Goal: Task Accomplishment & Management: Use online tool/utility

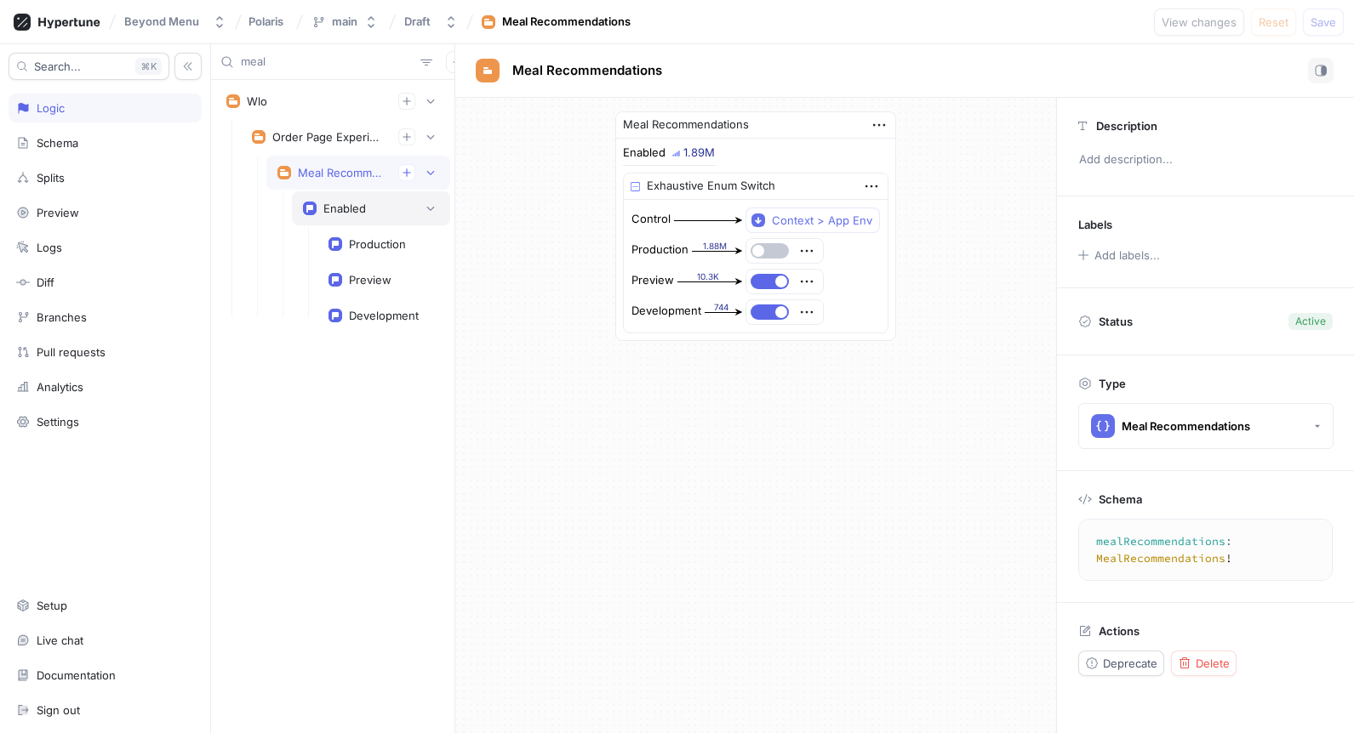
click at [335, 208] on div "Enabled" at bounding box center [344, 209] width 43 height 14
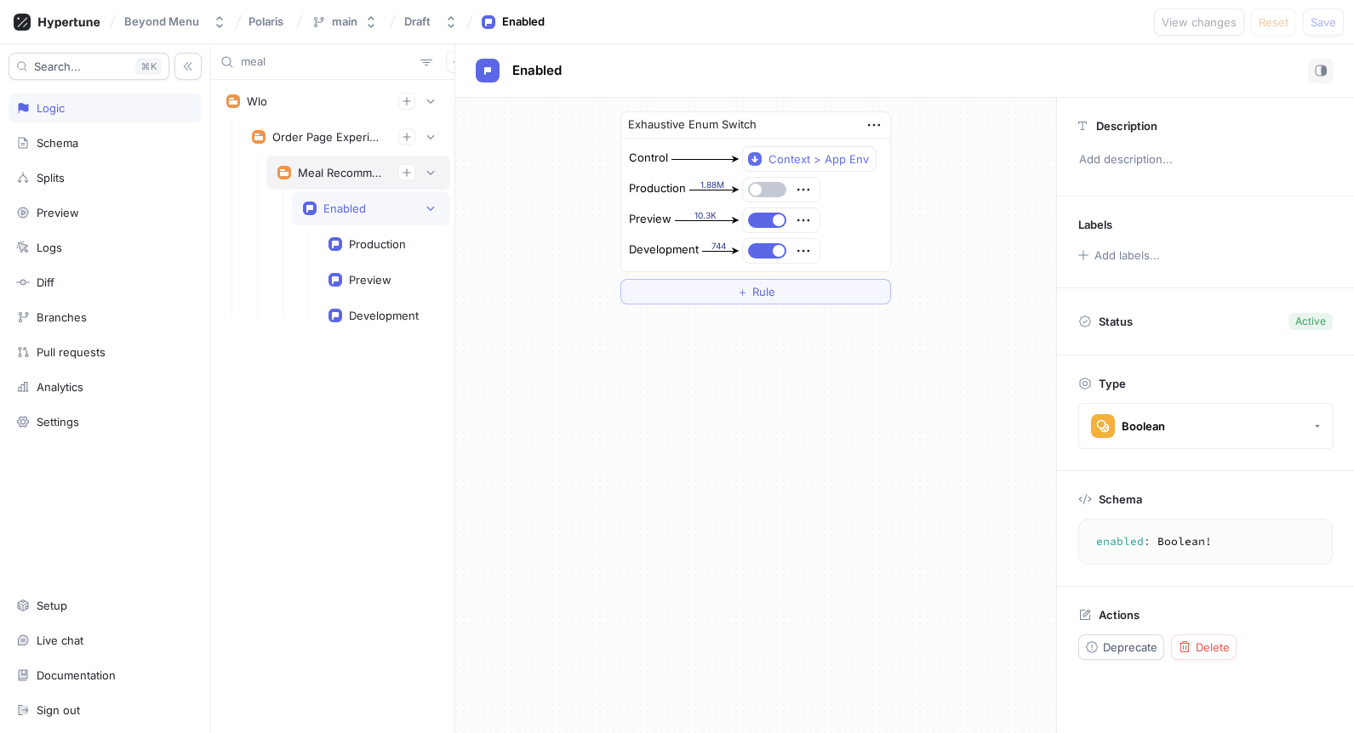
click at [331, 168] on div "Meal Recommendations" at bounding box center [341, 173] width 87 height 14
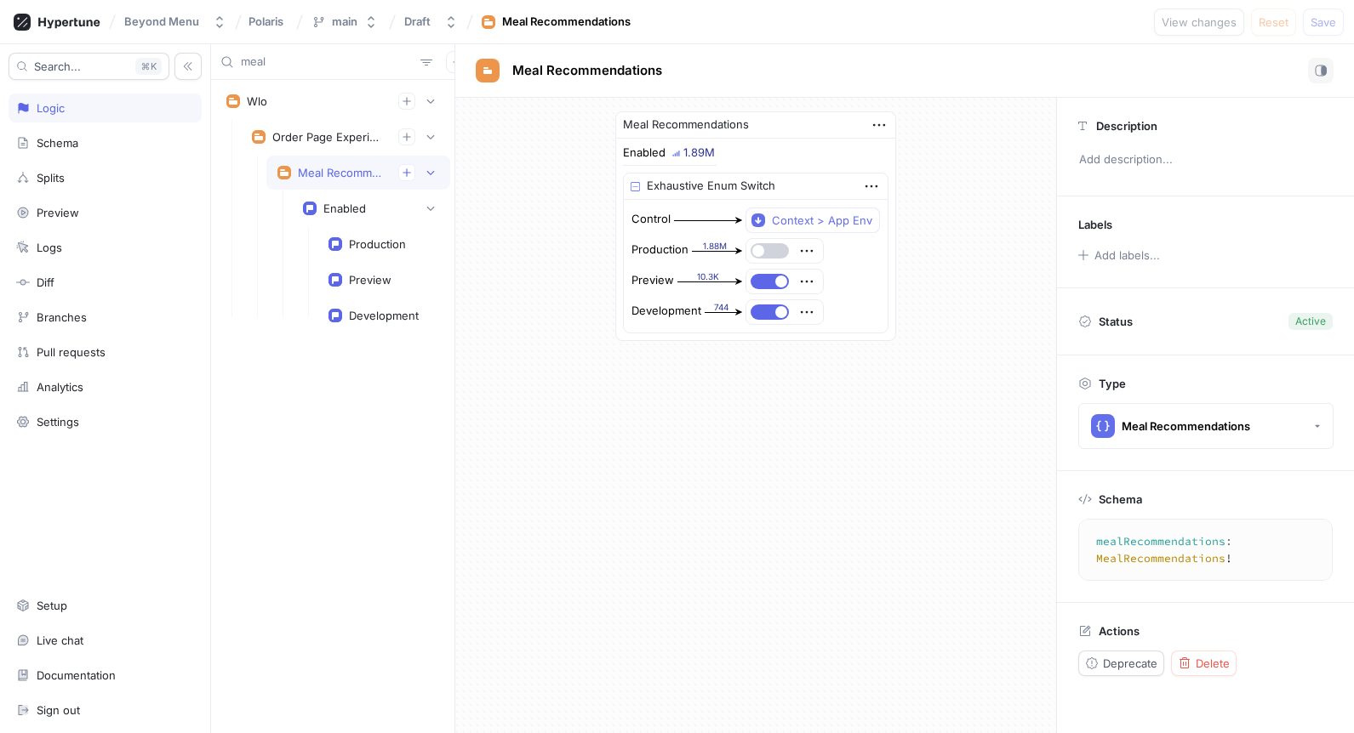
click at [774, 253] on button "button" at bounding box center [769, 250] width 38 height 15
click at [1319, 29] on button "Save" at bounding box center [1323, 22] width 41 height 27
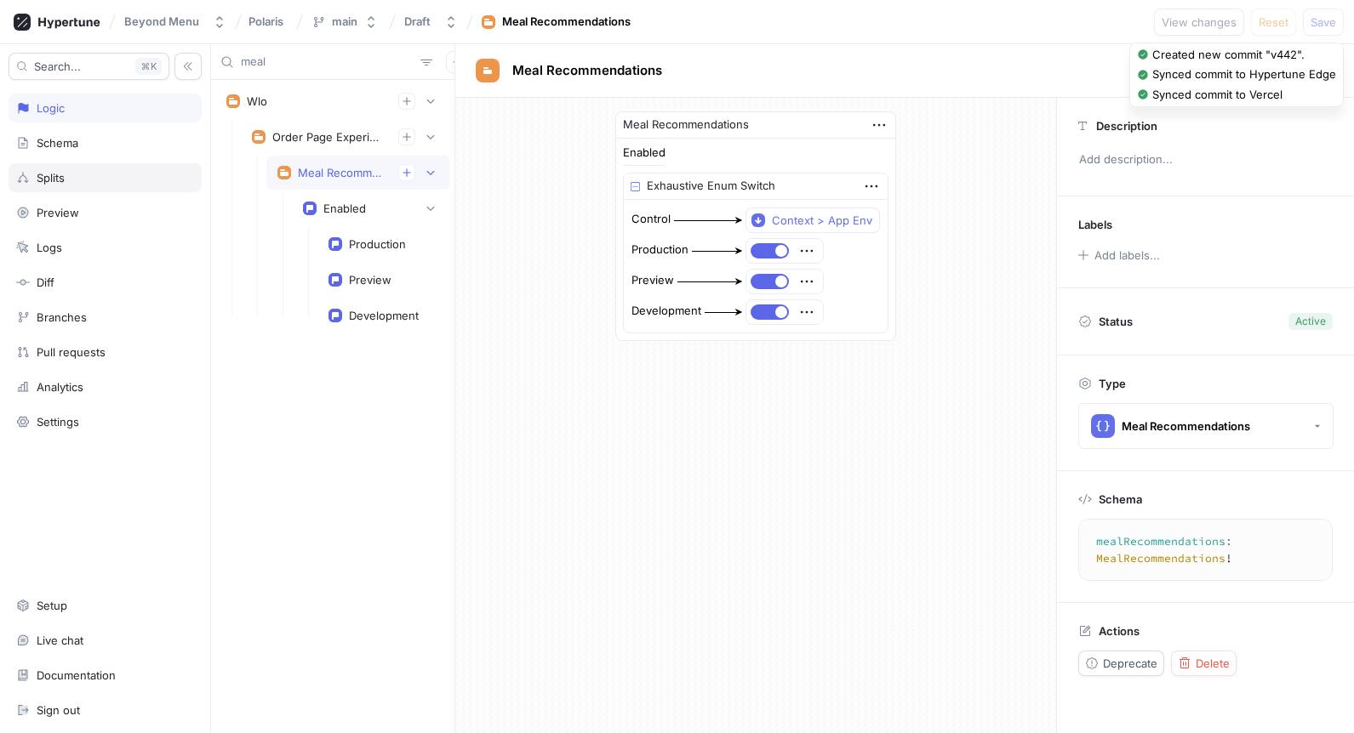
click at [83, 183] on div "Splits" at bounding box center [105, 178] width 178 height 14
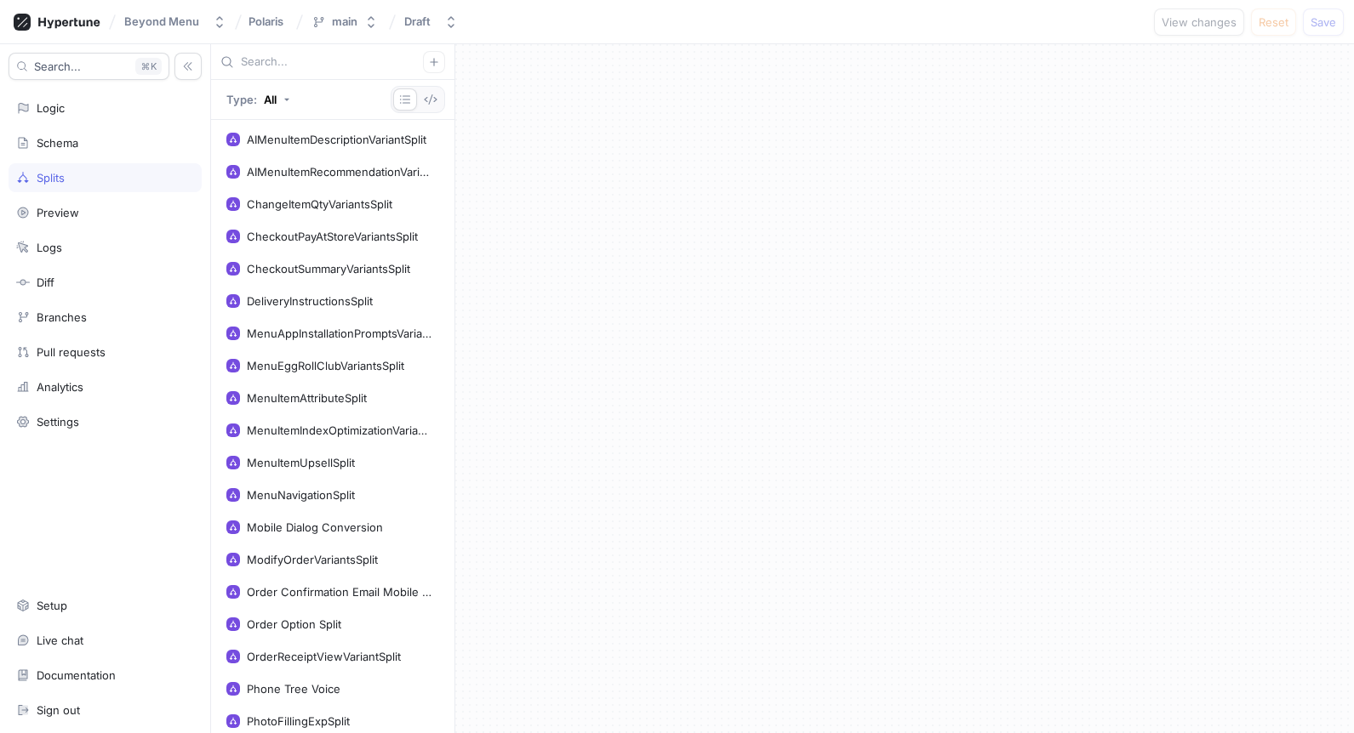
click at [303, 65] on input "text" at bounding box center [332, 62] width 182 height 17
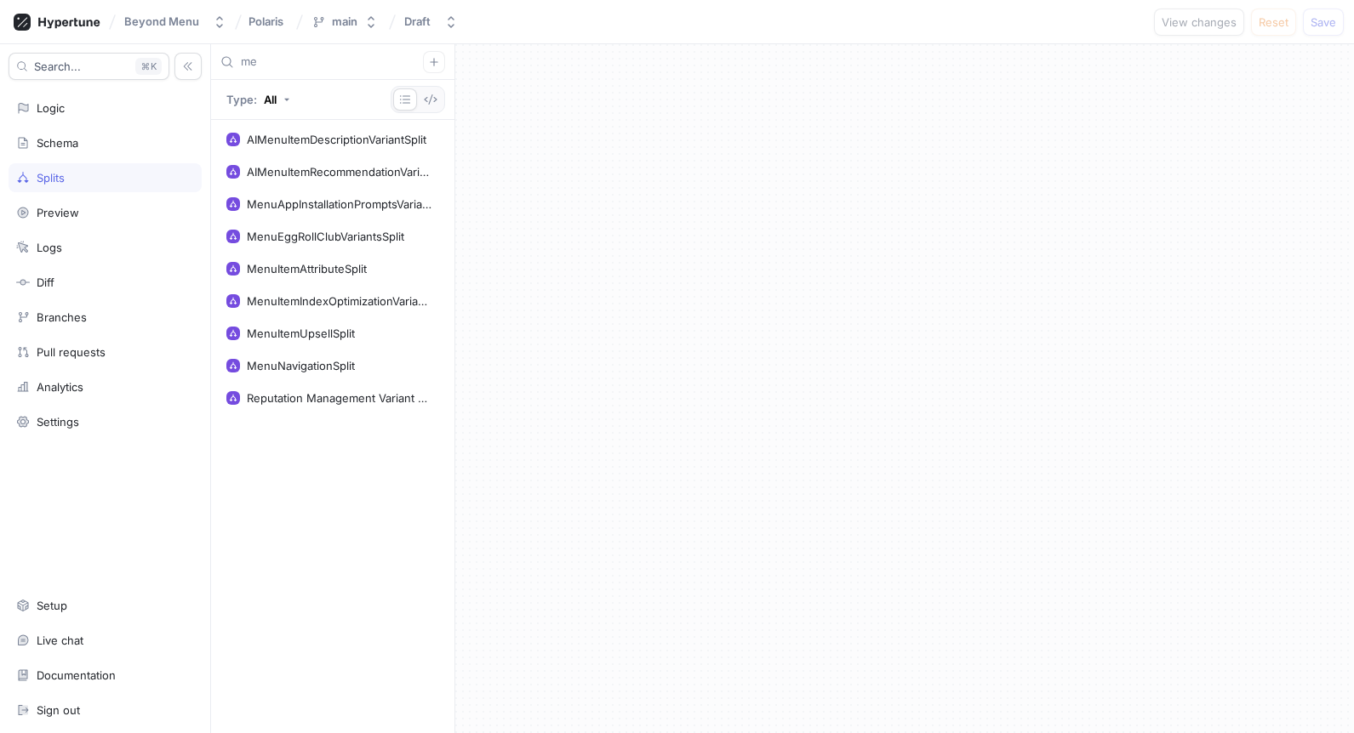
type input "m"
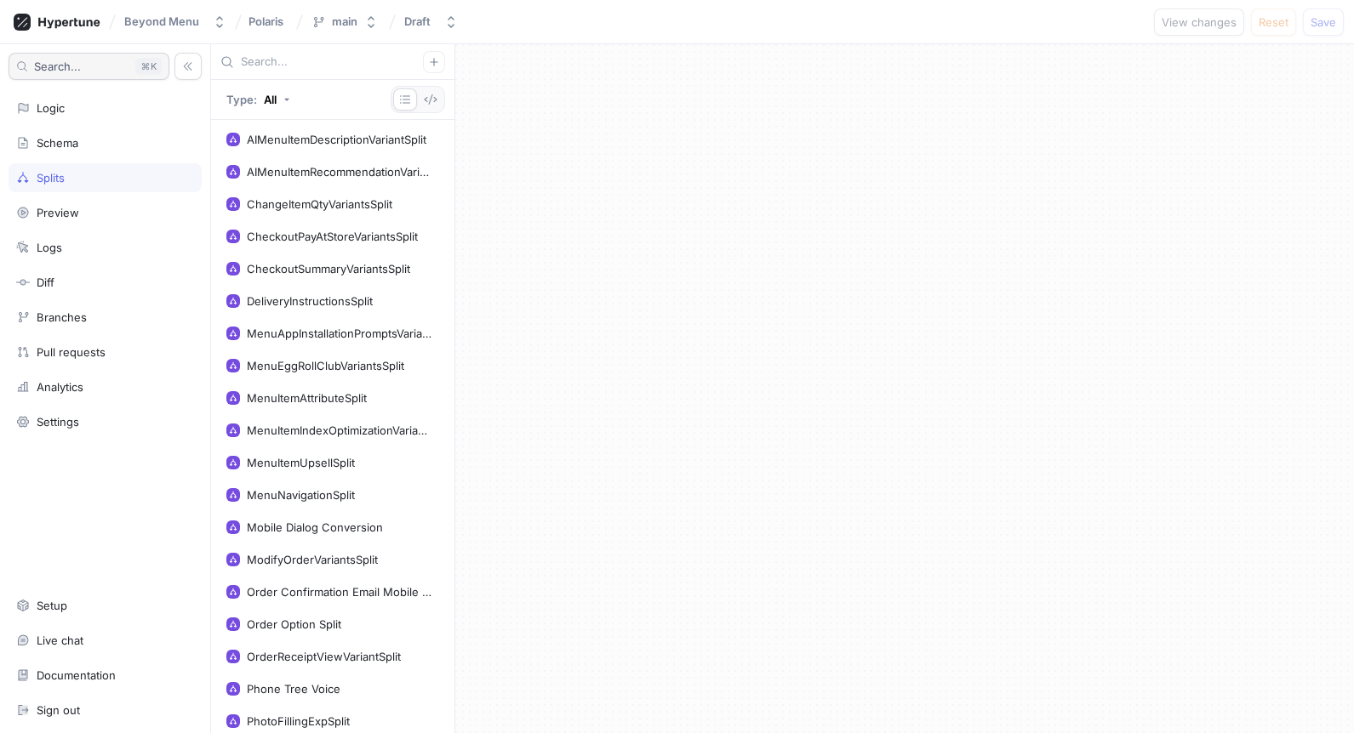
click at [82, 72] on button "Search... K" at bounding box center [89, 66] width 161 height 27
click at [87, 151] on div "Schema" at bounding box center [105, 142] width 193 height 29
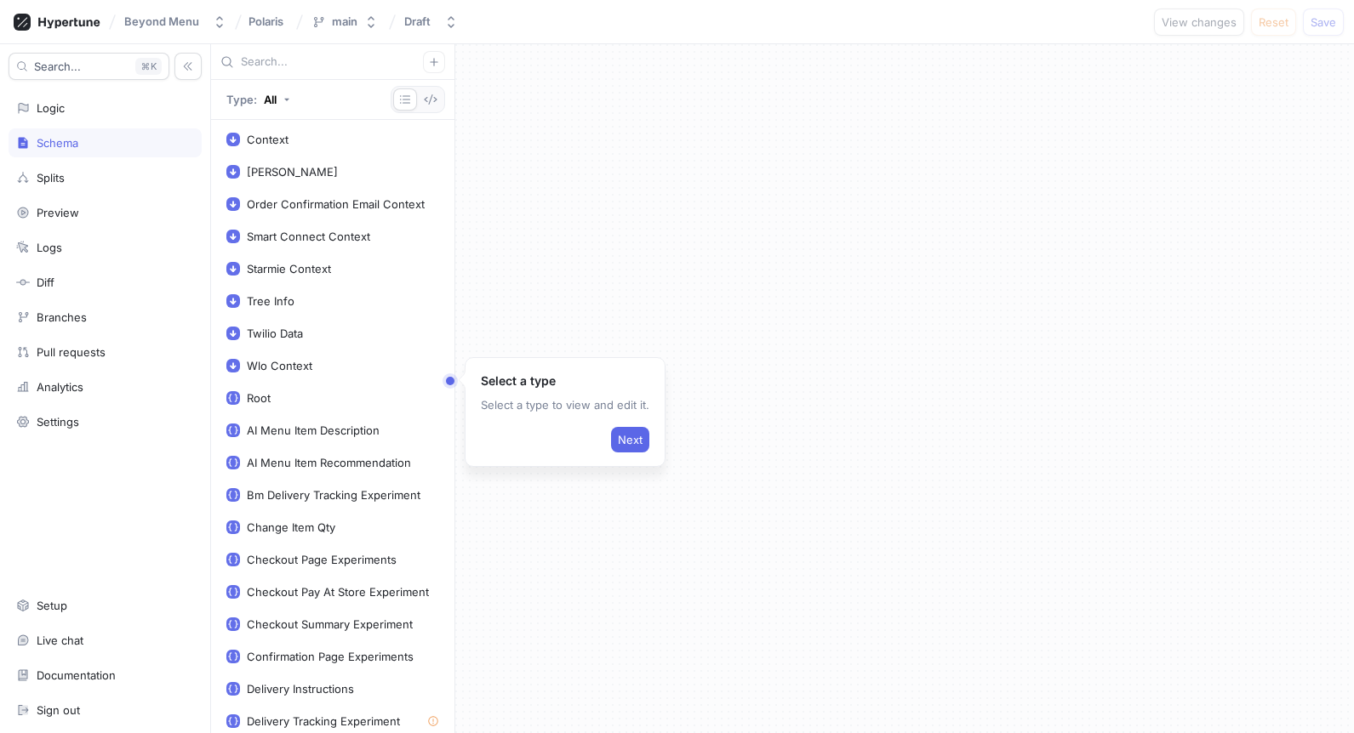
click at [92, 124] on div "Search... K Logic Schema Splits Preview Logs Diff Branches Pull requests Analyt…" at bounding box center [105, 388] width 211 height 689
click at [69, 118] on div "Logic" at bounding box center [105, 108] width 193 height 29
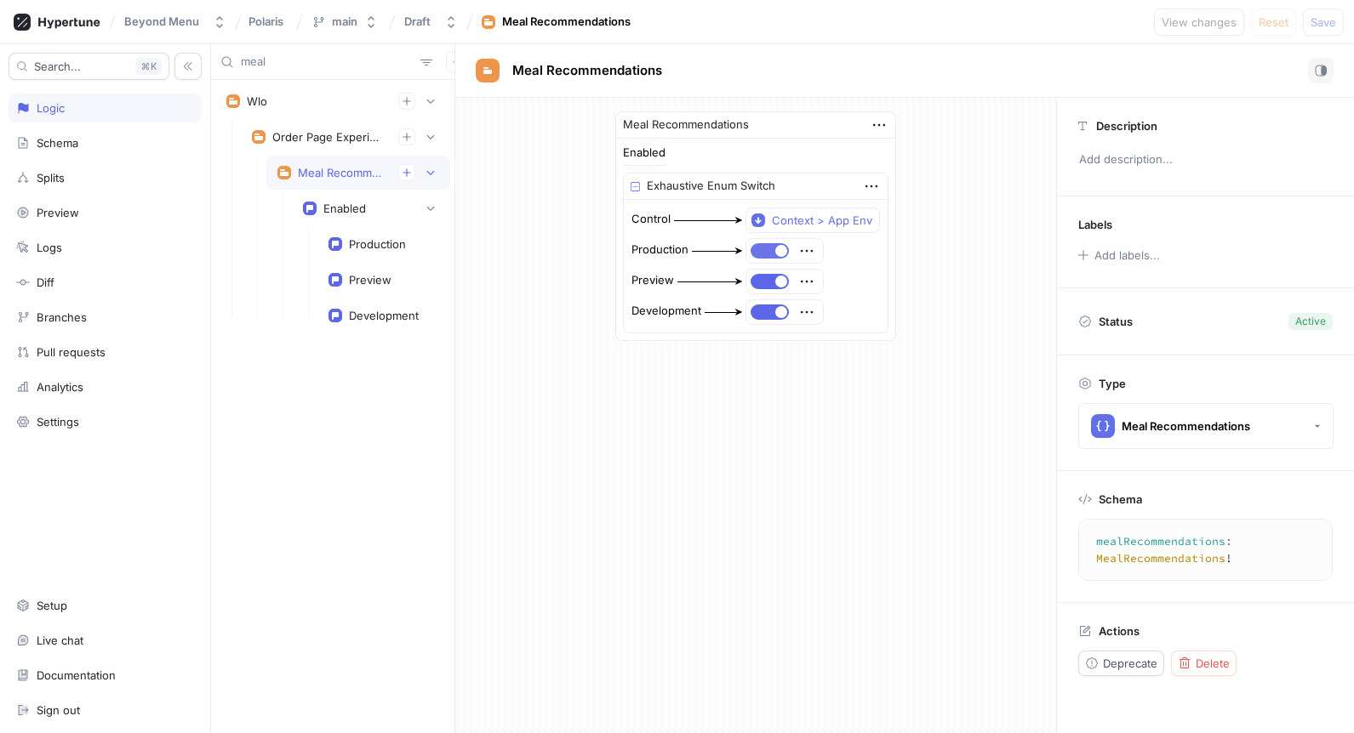
click at [766, 250] on button "button" at bounding box center [769, 250] width 38 height 15
click at [1327, 26] on span "Save" at bounding box center [1323, 22] width 26 height 10
click at [358, 78] on div "meal" at bounding box center [332, 62] width 243 height 36
click at [317, 67] on input "meal" at bounding box center [327, 62] width 173 height 17
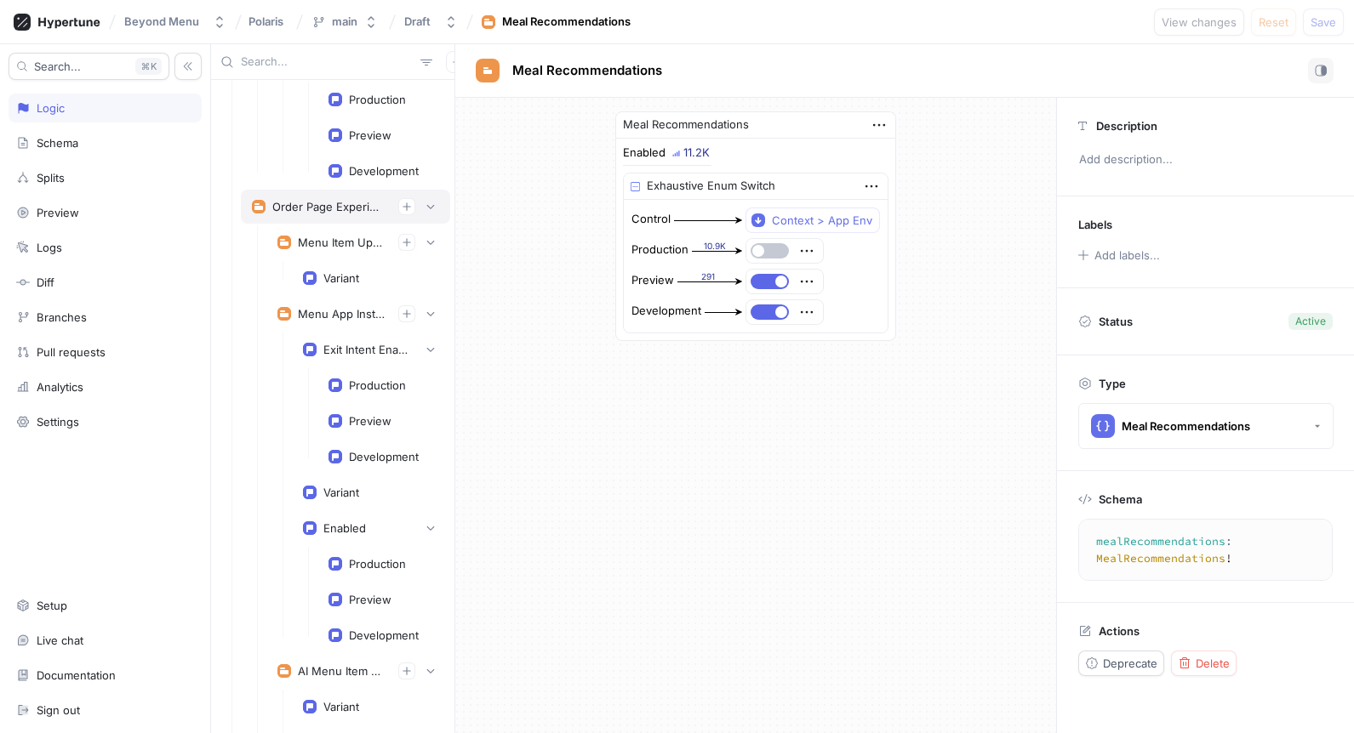
click at [327, 215] on div "Order Page Experiments" at bounding box center [345, 207] width 209 height 34
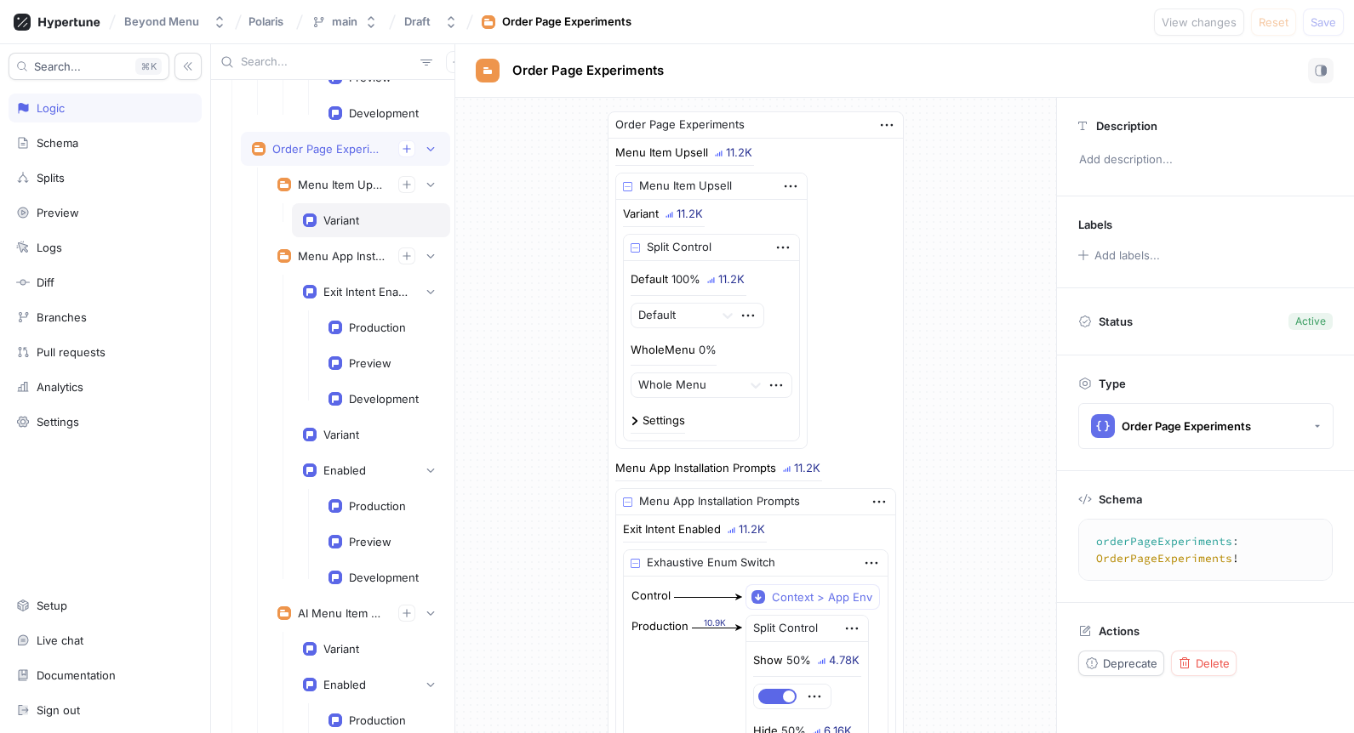
scroll to position [2059, 0]
click at [337, 208] on div "Variant" at bounding box center [371, 222] width 158 height 34
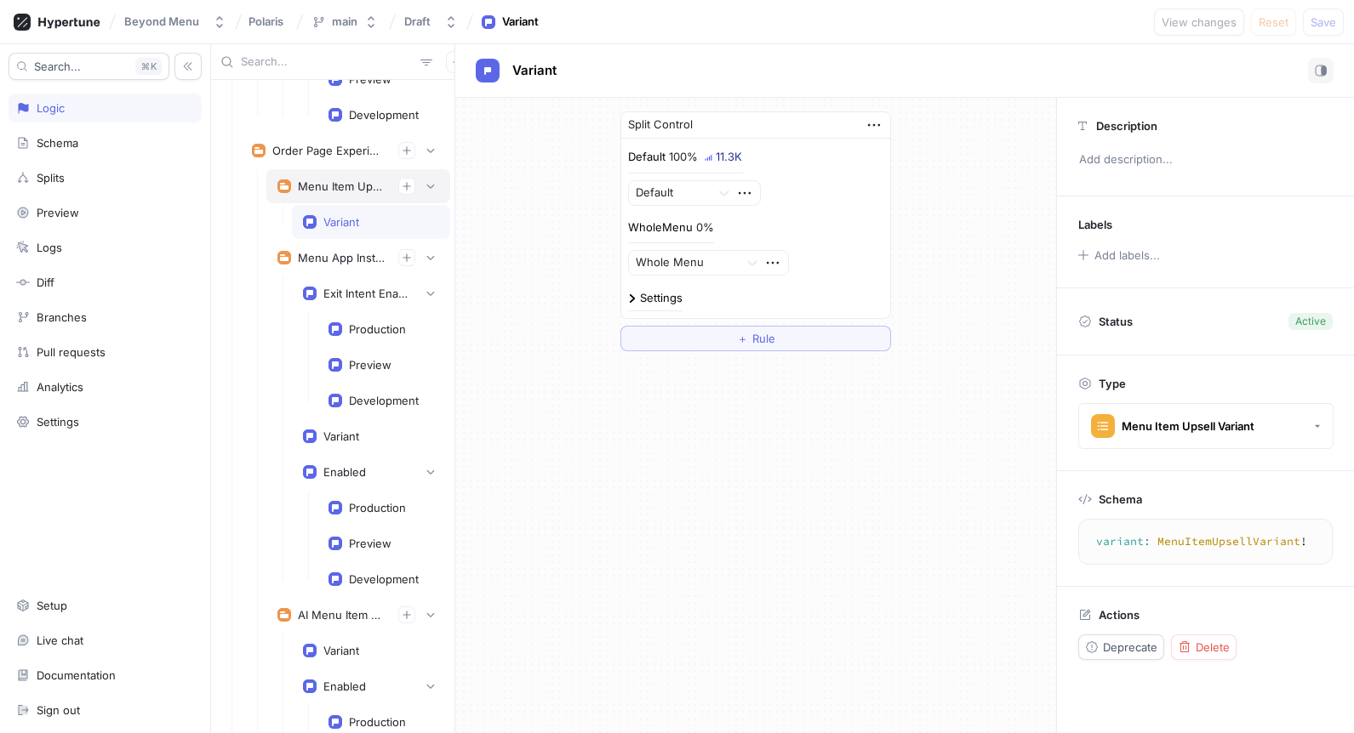
click at [337, 181] on div "Menu Item Upsell" at bounding box center [341, 187] width 87 height 14
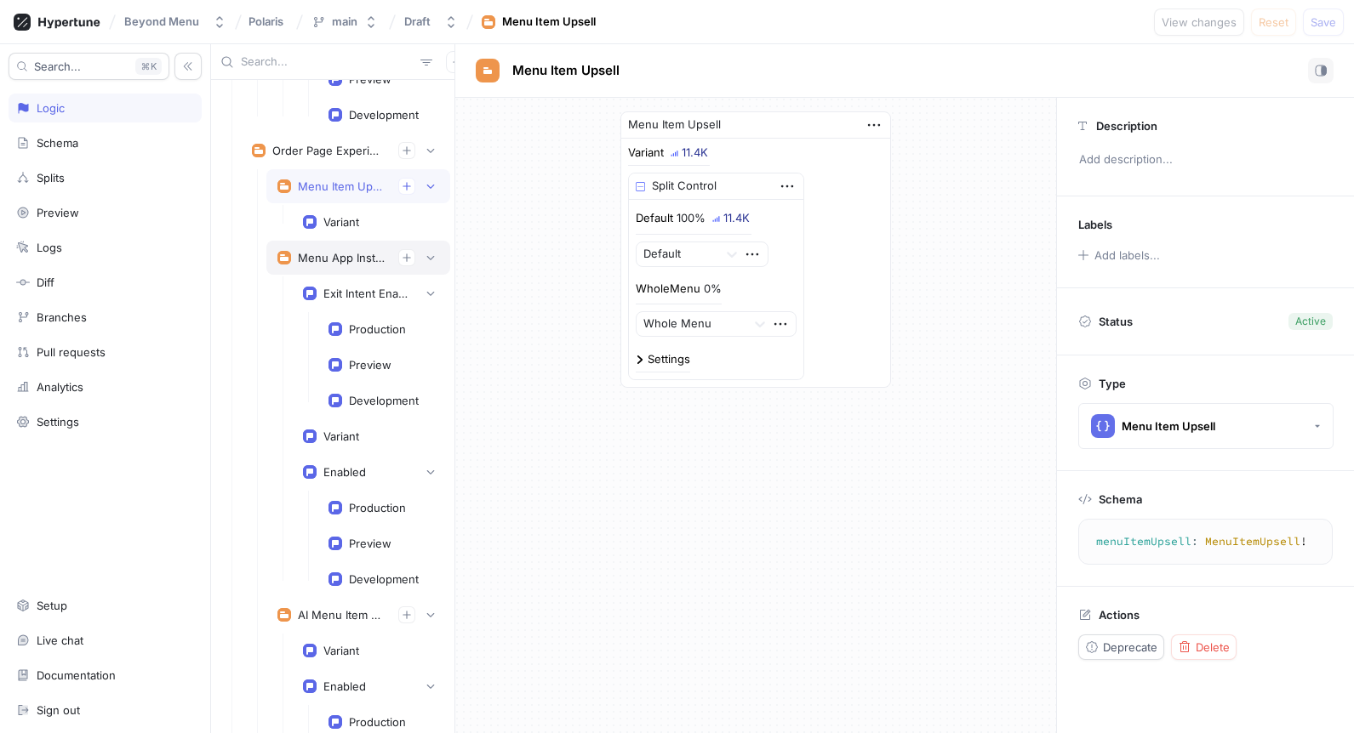
click at [334, 252] on div "Menu App Installation Prompts" at bounding box center [341, 258] width 87 height 14
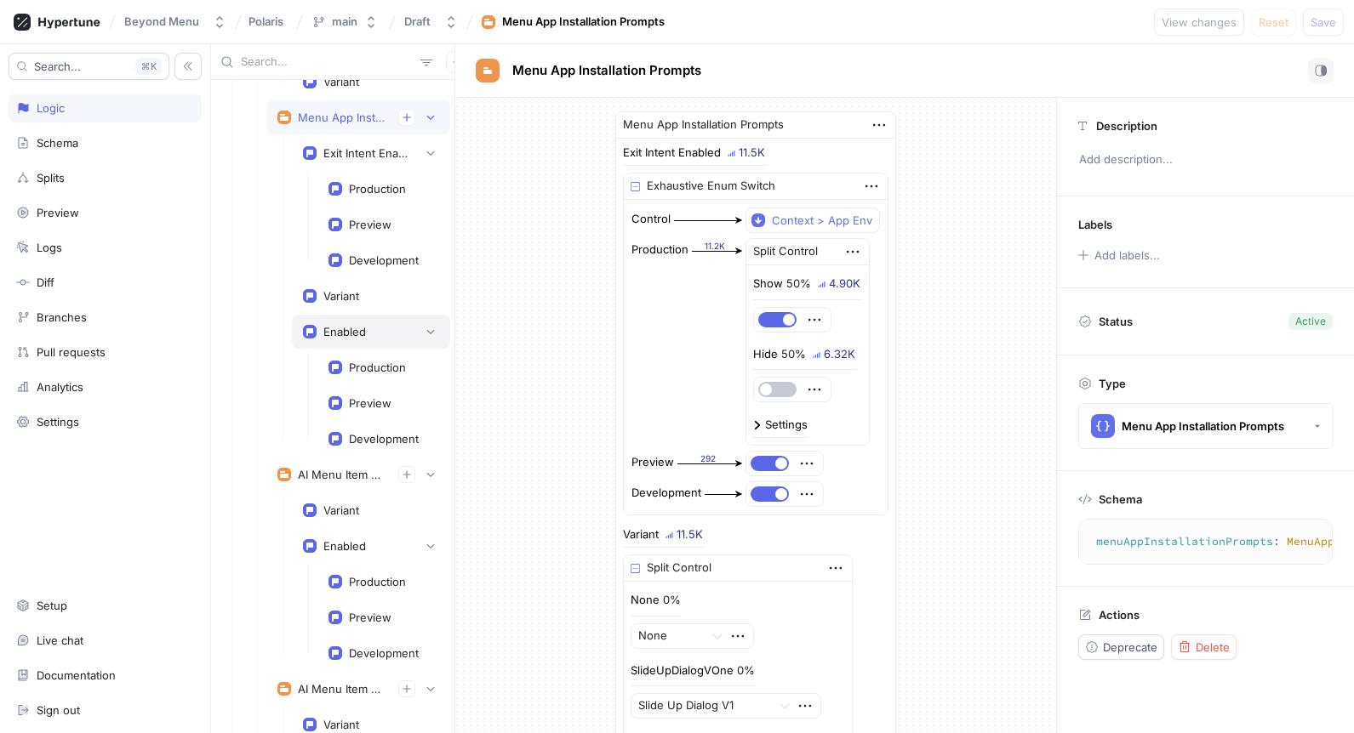
scroll to position [2208, 0]
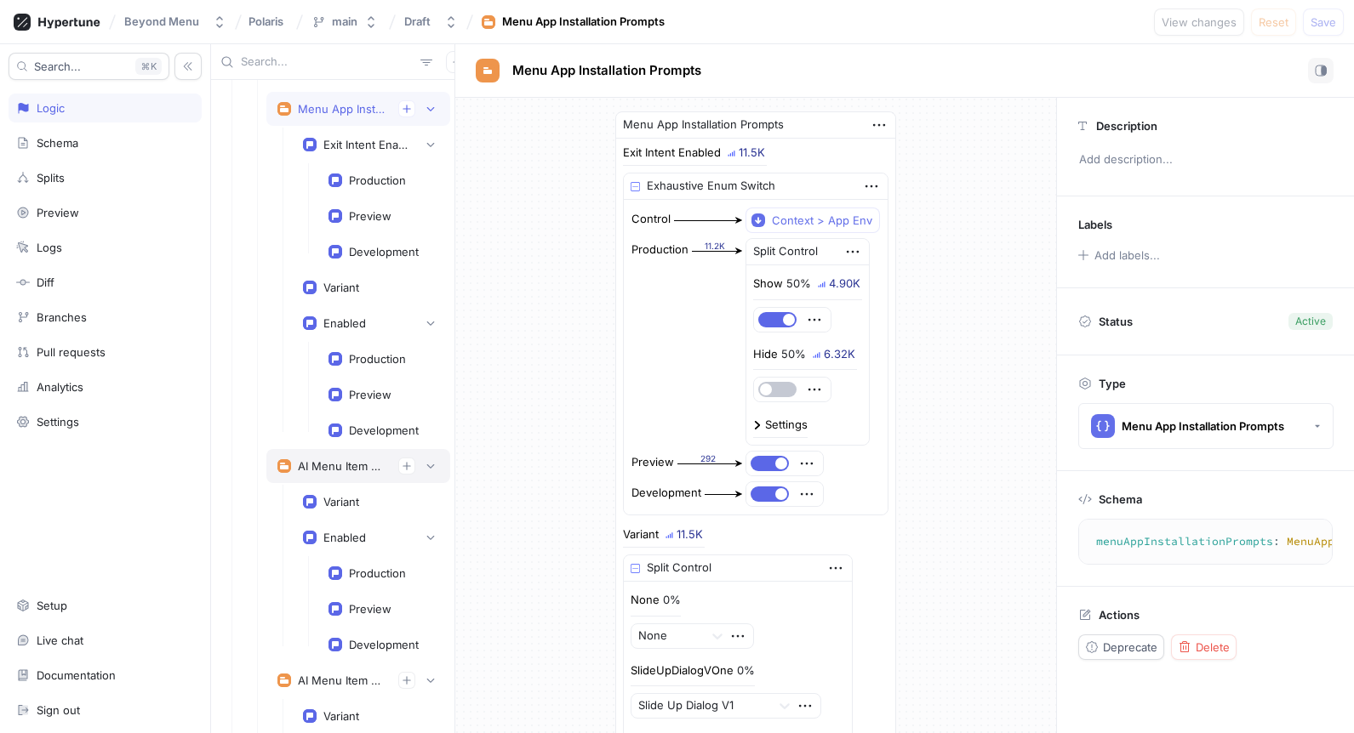
click at [313, 477] on div "AI Menu Item Description" at bounding box center [358, 466] width 184 height 34
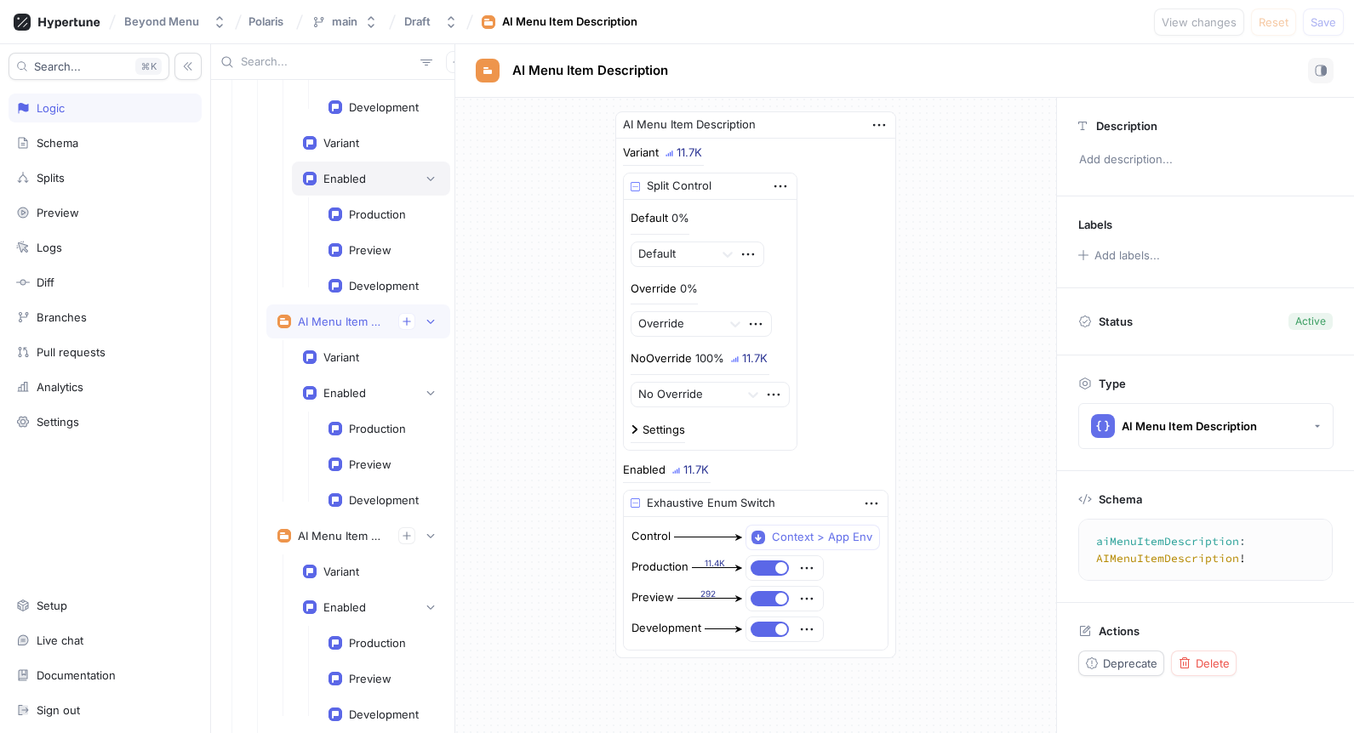
scroll to position [2388, 0]
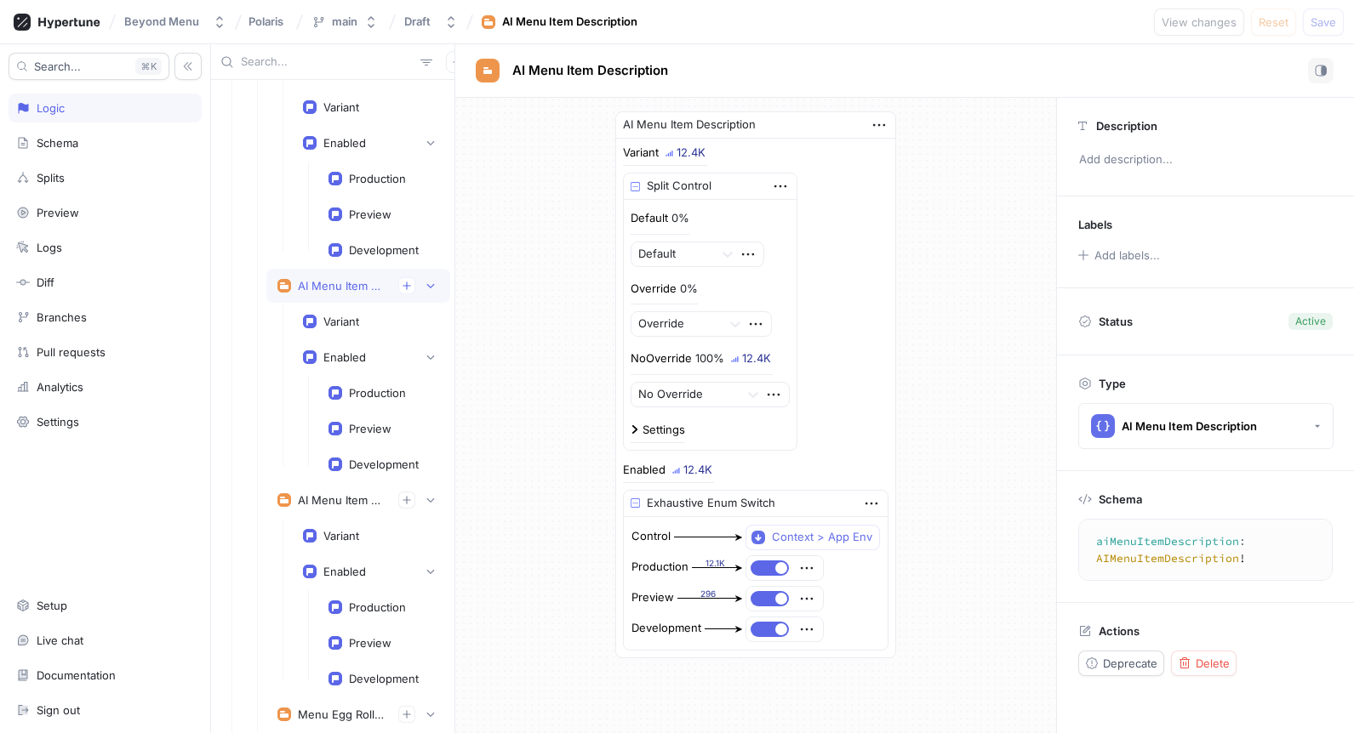
click at [562, 274] on div "AI Menu Item Description Variant 12.4K Split Control Default 0% Default Overrid…" at bounding box center [755, 385] width 601 height 574
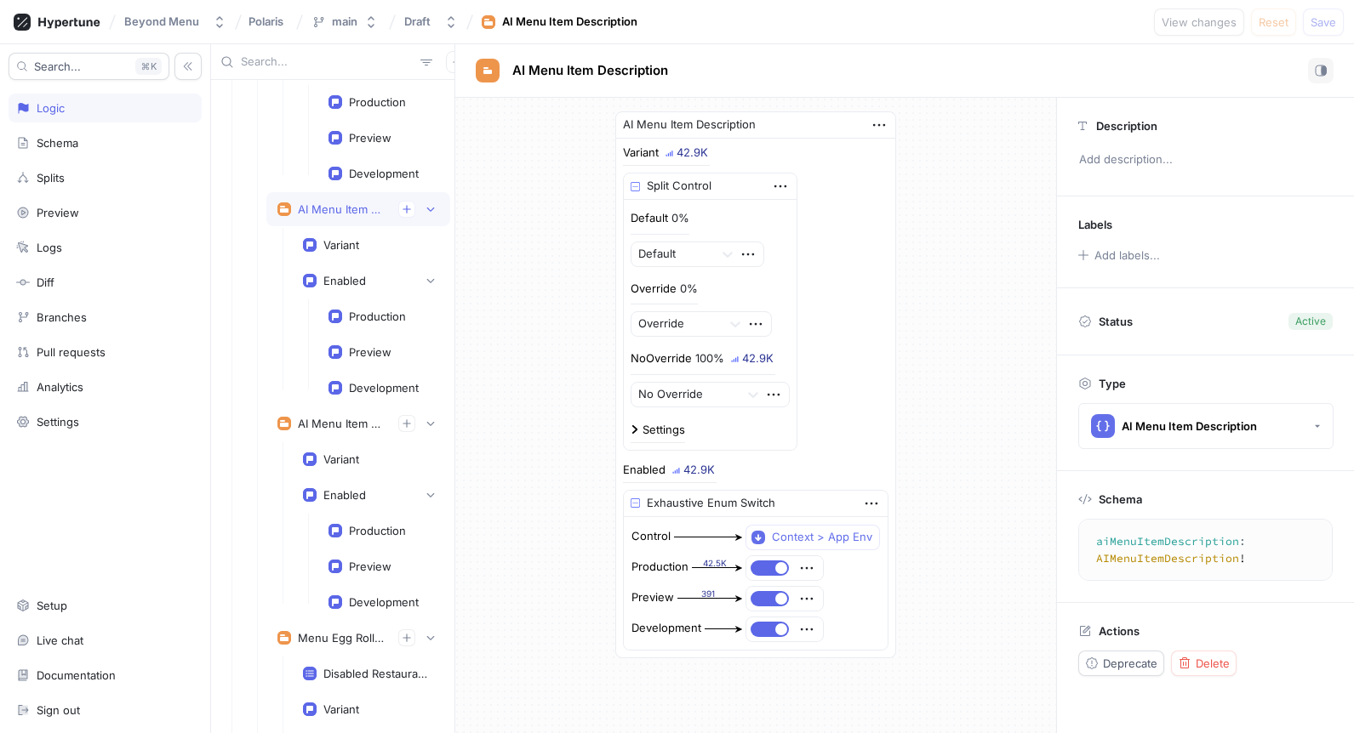
scroll to position [2475, 0]
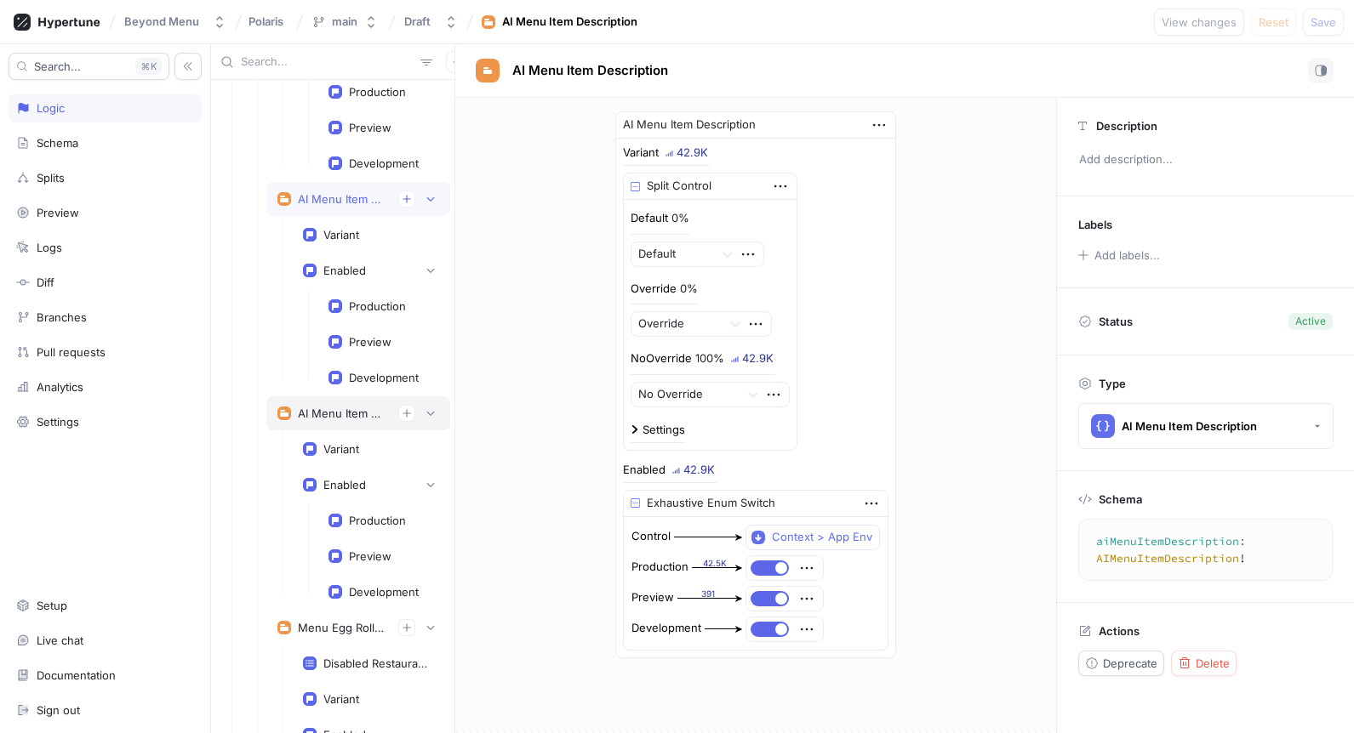
click at [340, 402] on div "AI Menu Item Recommendation" at bounding box center [358, 413] width 184 height 34
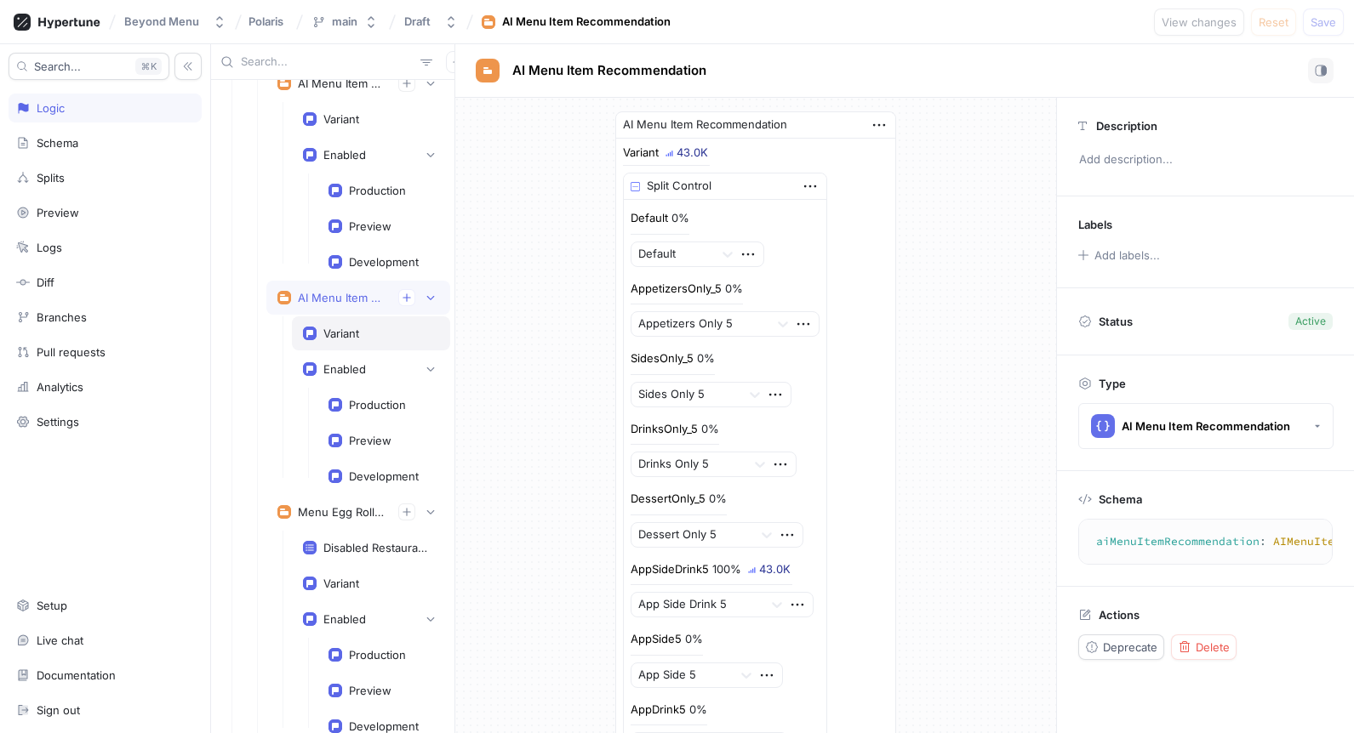
scroll to position [2671, 0]
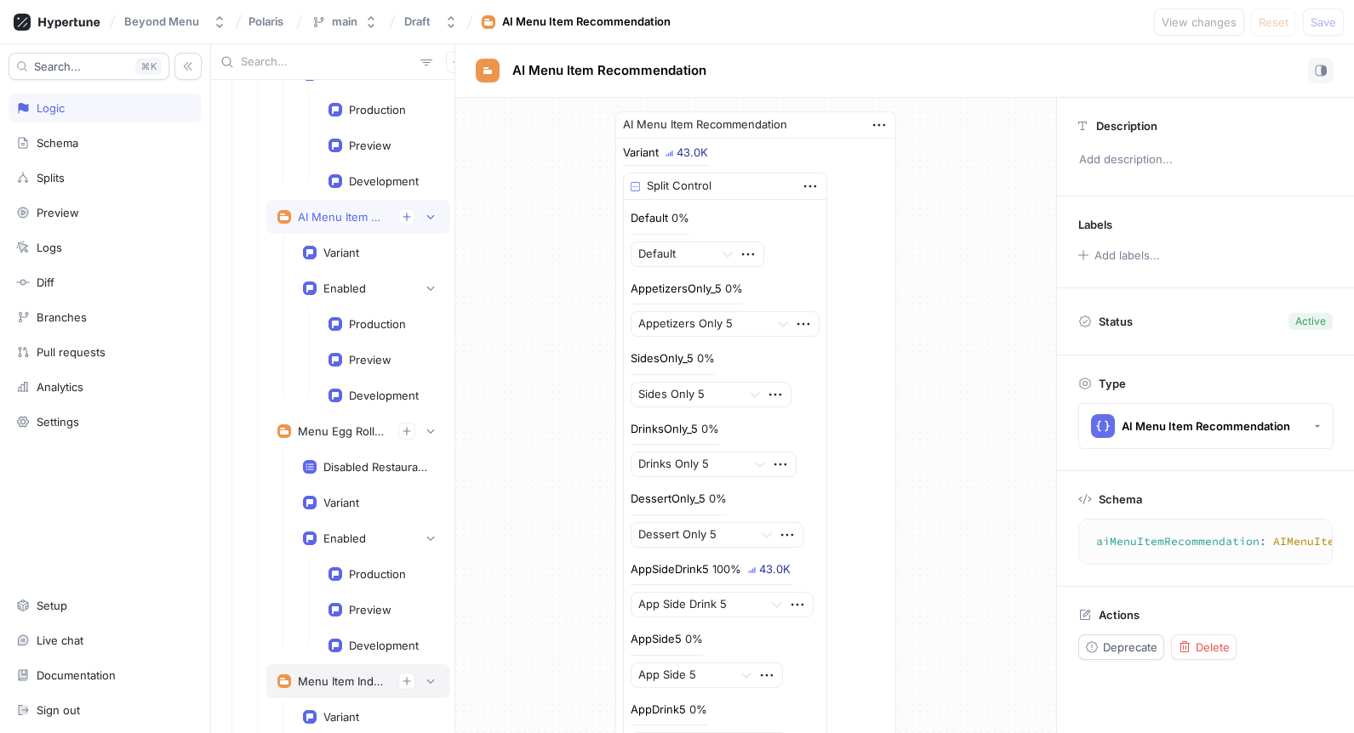
click at [338, 687] on div "Menu Item Index Optimization" at bounding box center [341, 682] width 87 height 14
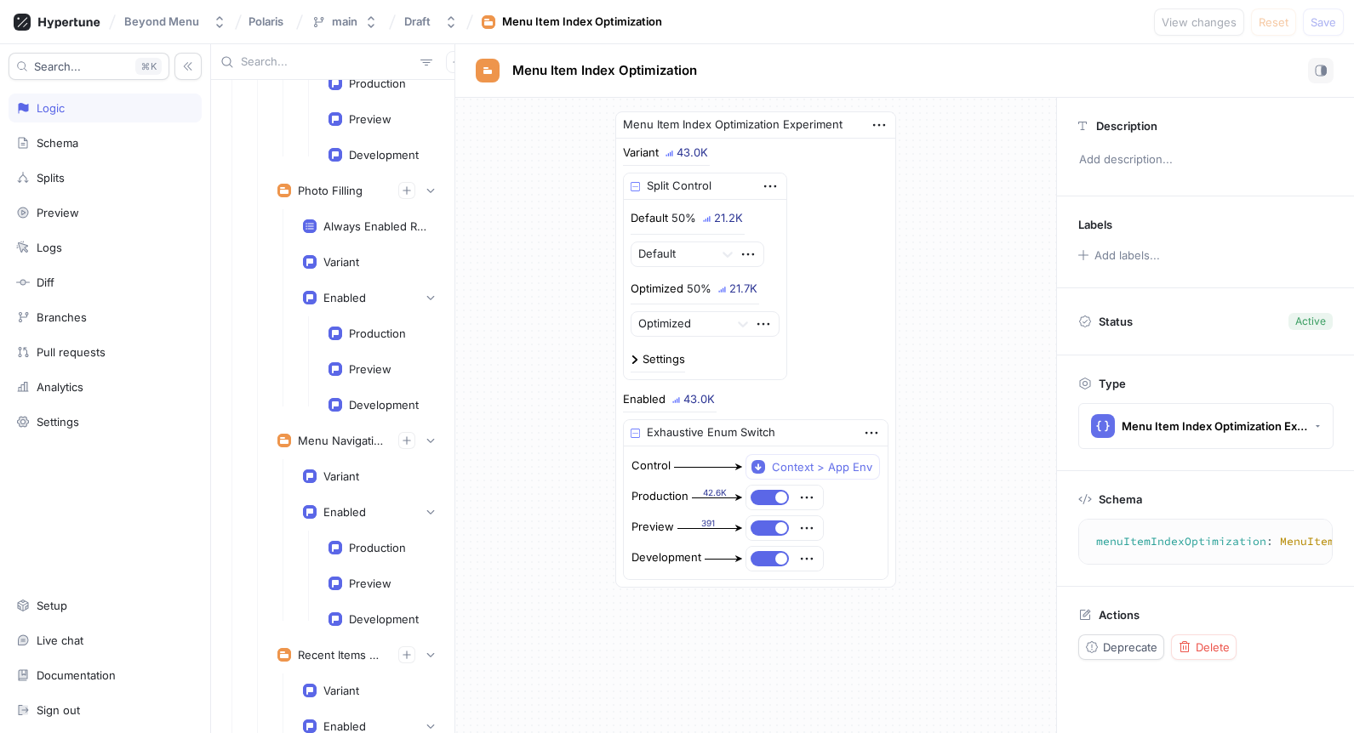
scroll to position [3501, 0]
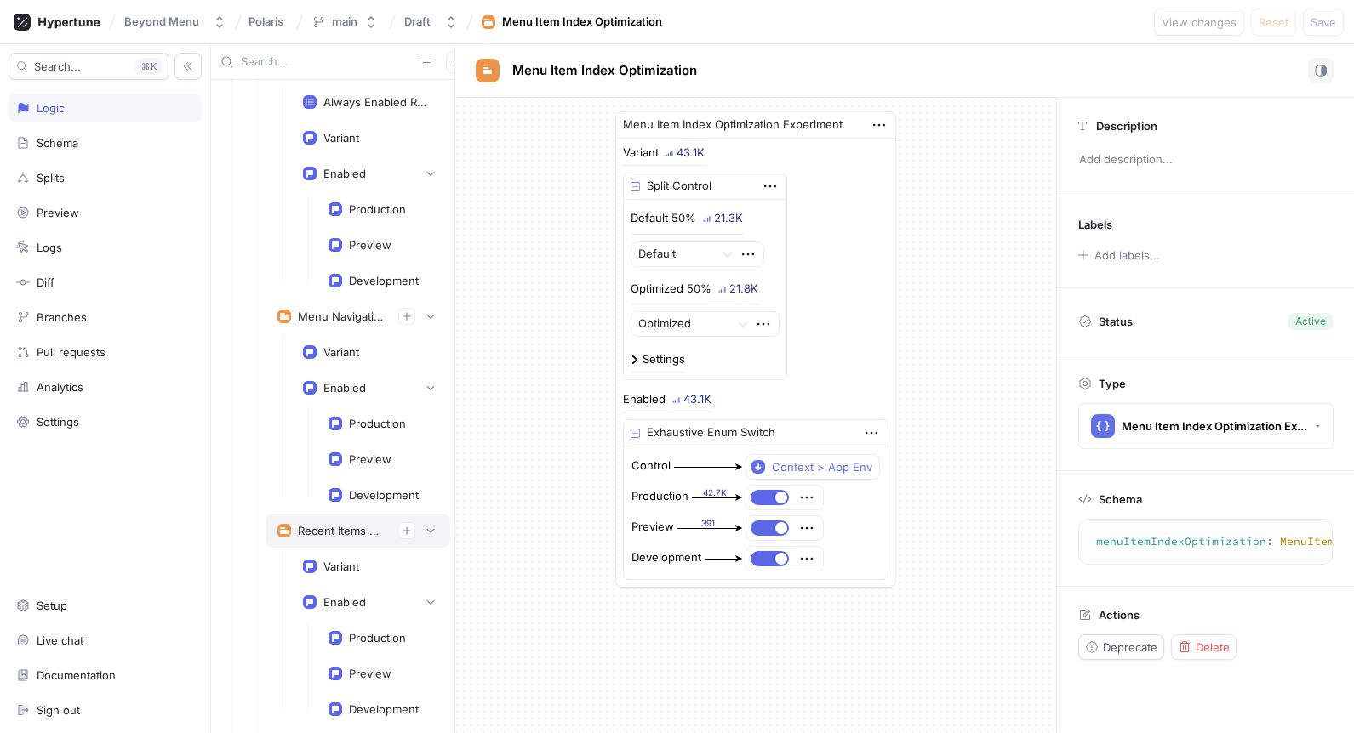
click at [329, 522] on div "Recent Items Experiment" at bounding box center [358, 530] width 162 height 17
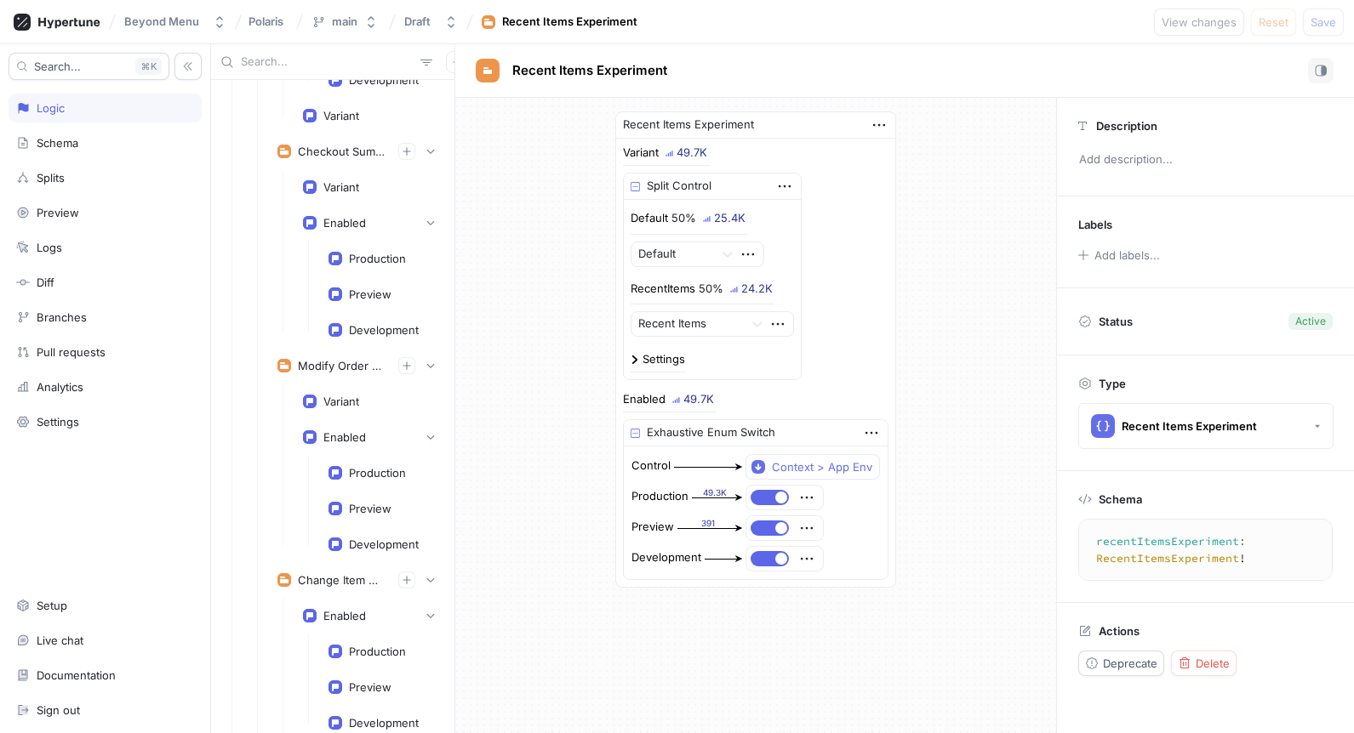
scroll to position [4741, 0]
click at [328, 581] on div "Change Item Qty Experiment" at bounding box center [341, 578] width 87 height 14
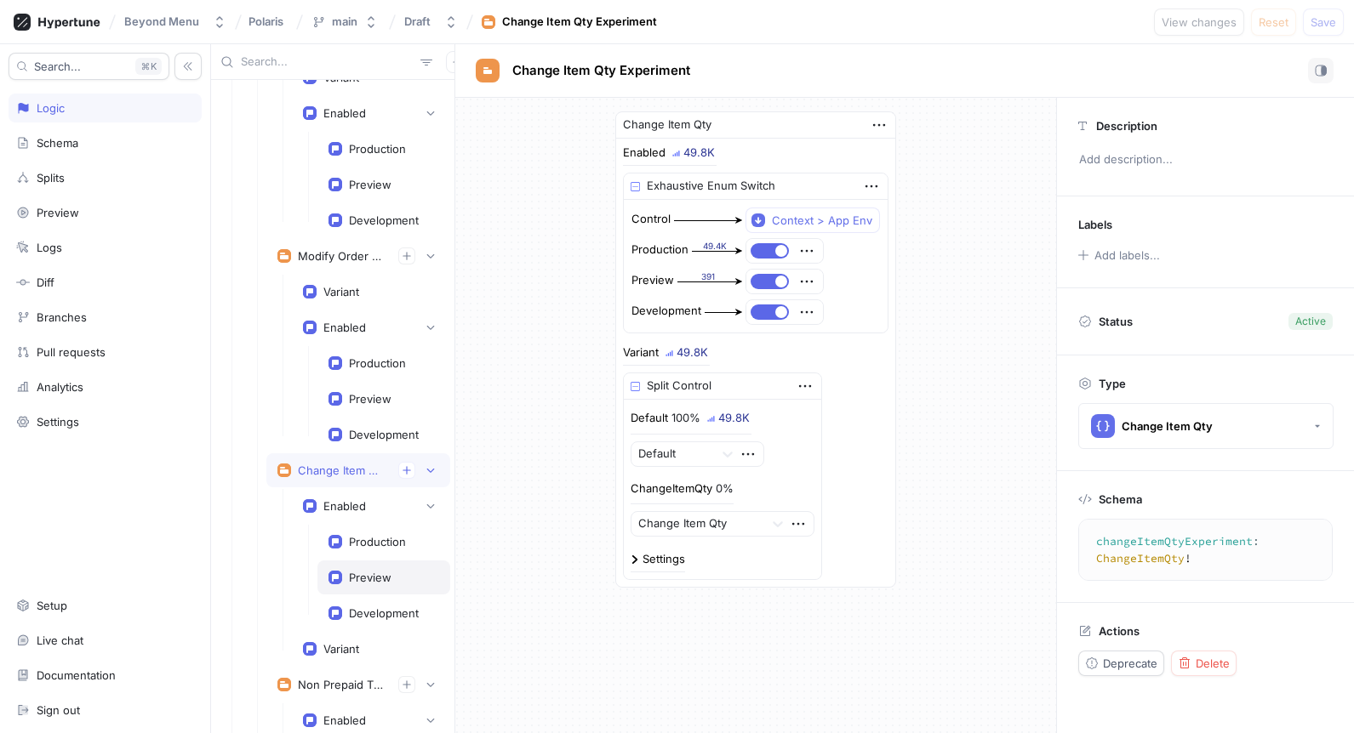
scroll to position [4866, 0]
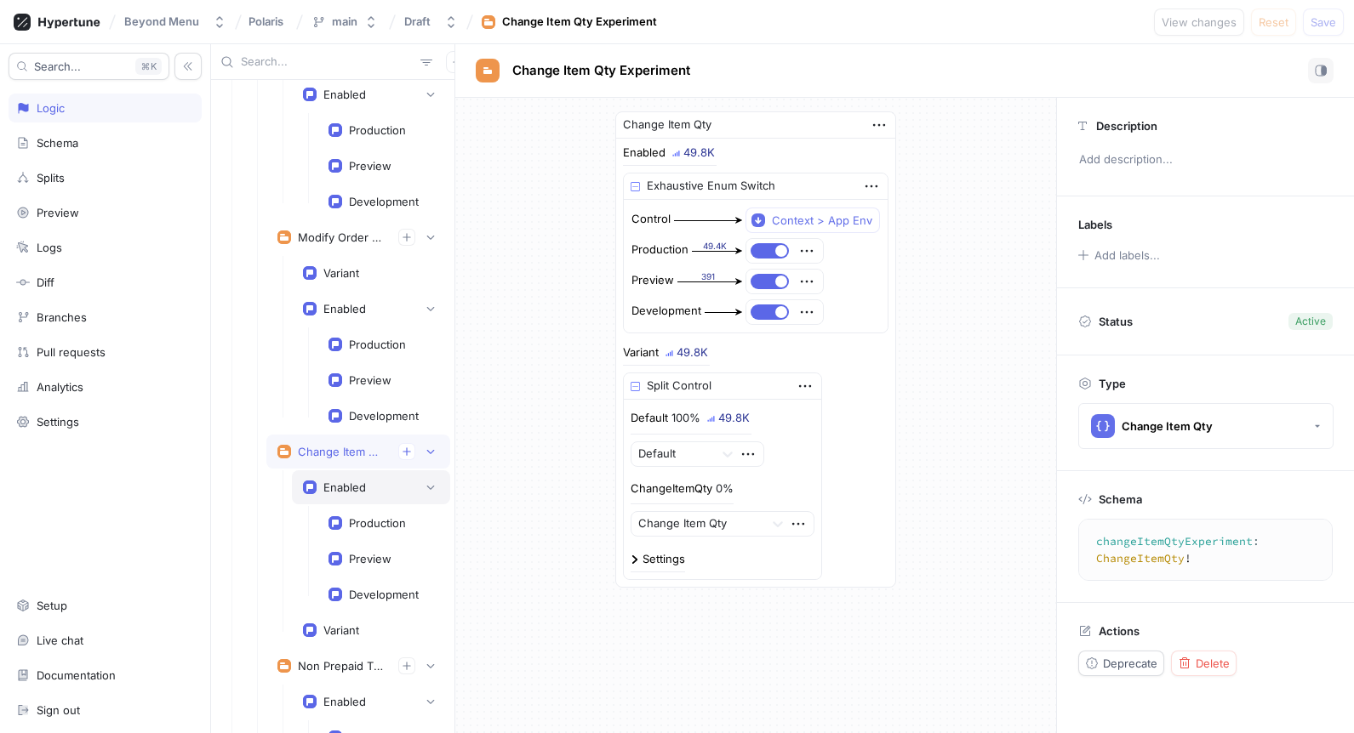
click at [349, 473] on div "Enabled" at bounding box center [371, 487] width 158 height 34
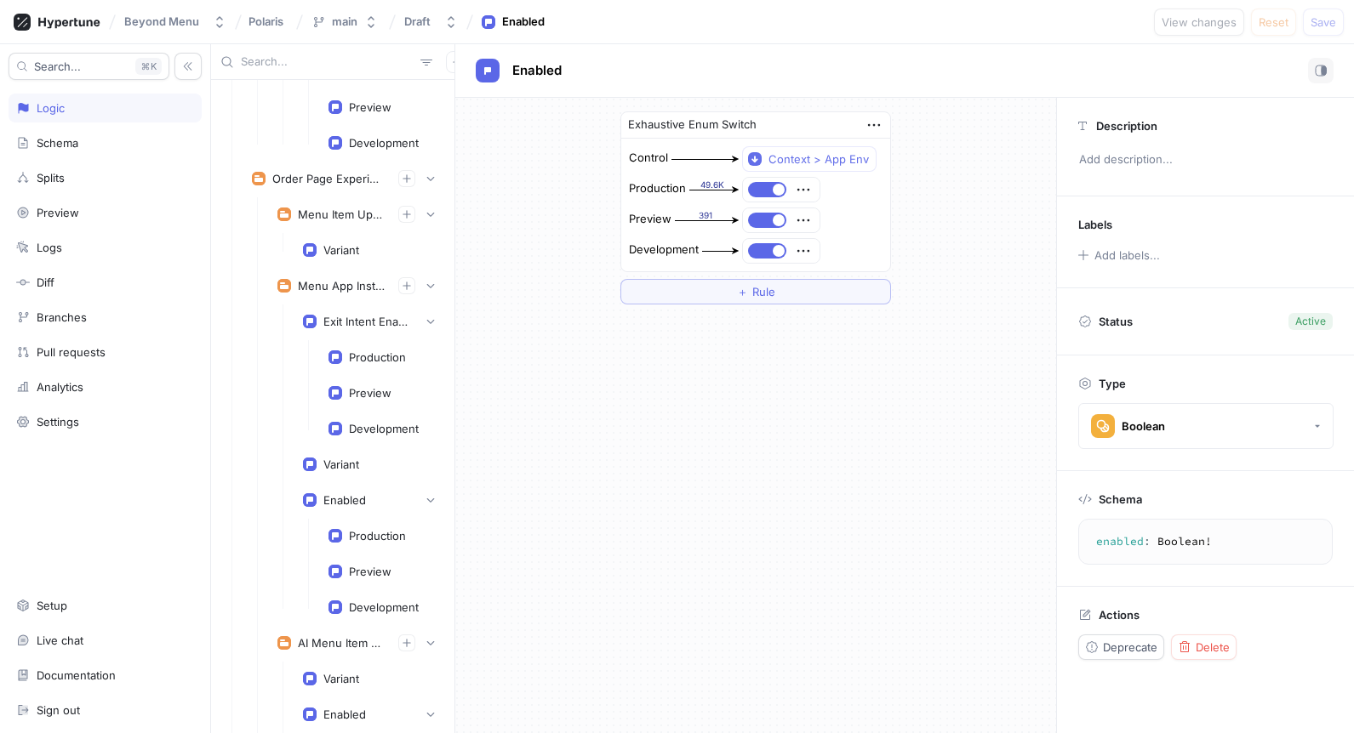
scroll to position [2032, 0]
click at [336, 199] on div "Menu Item Upsell" at bounding box center [358, 214] width 184 height 34
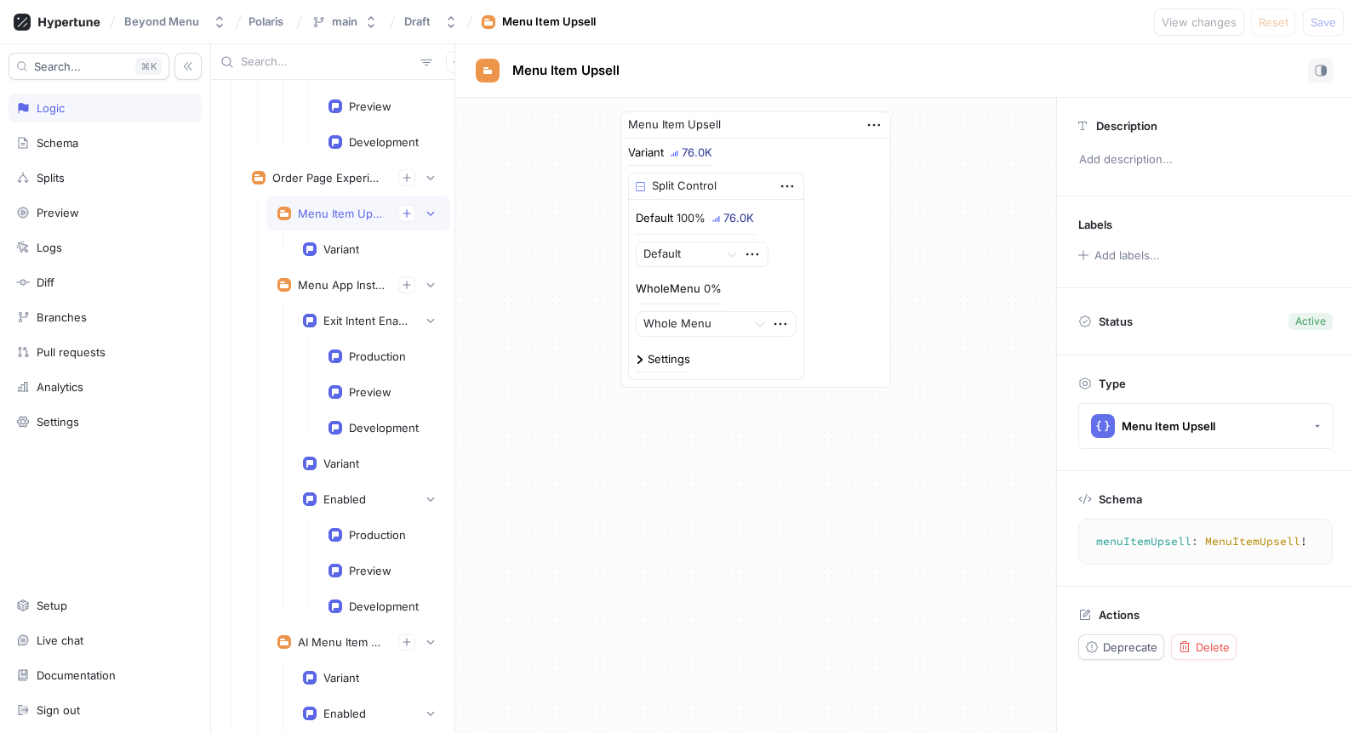
click at [539, 209] on div "Menu Item Upsell Variant 76.0K Split Control Default 100% 76.0K Default WholeMe…" at bounding box center [755, 250] width 601 height 304
click at [660, 288] on p "WholeMenu" at bounding box center [668, 289] width 65 height 17
copy p "WholeMenu"
click at [539, 294] on div "Menu Item Upsell Variant 106K Split Control Default 100% 106K Default WholeMenu…" at bounding box center [755, 250] width 601 height 304
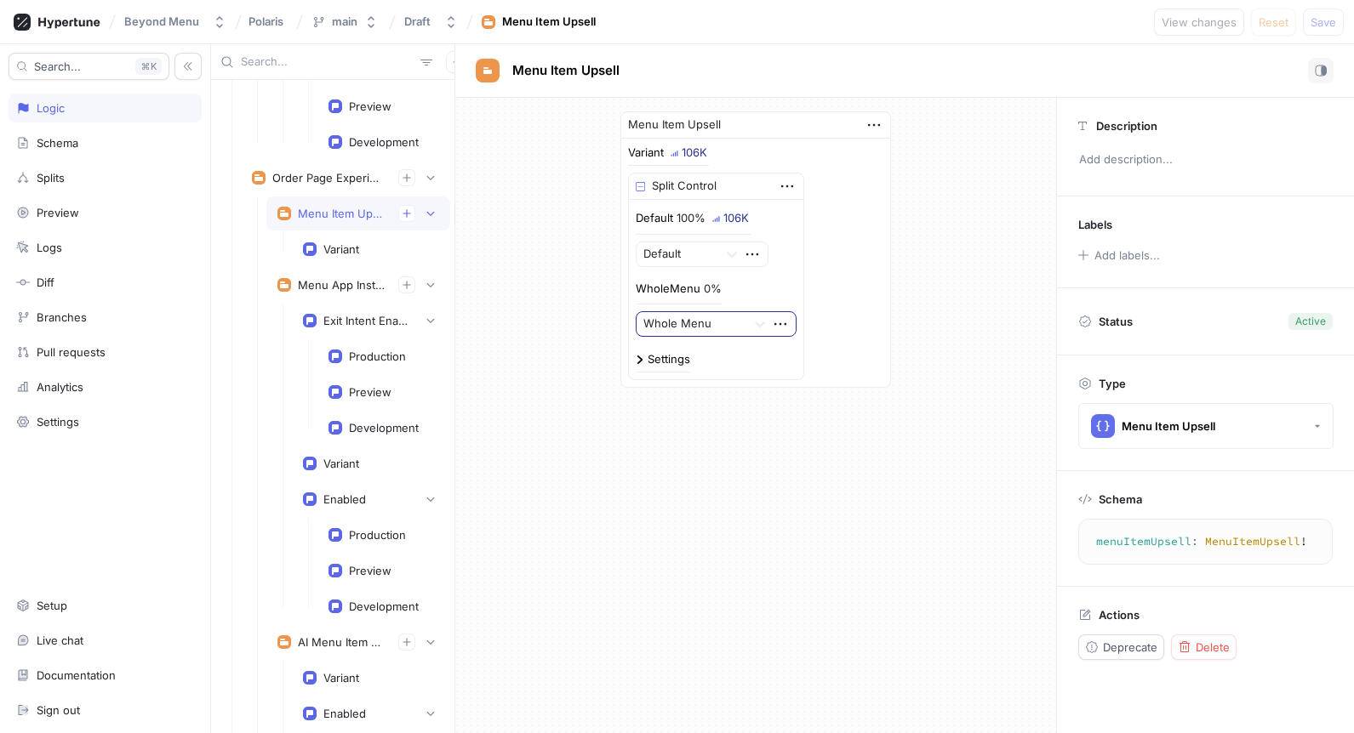
click at [702, 328] on div at bounding box center [691, 325] width 96 height 20
click at [53, 171] on div "Splits" at bounding box center [51, 178] width 28 height 14
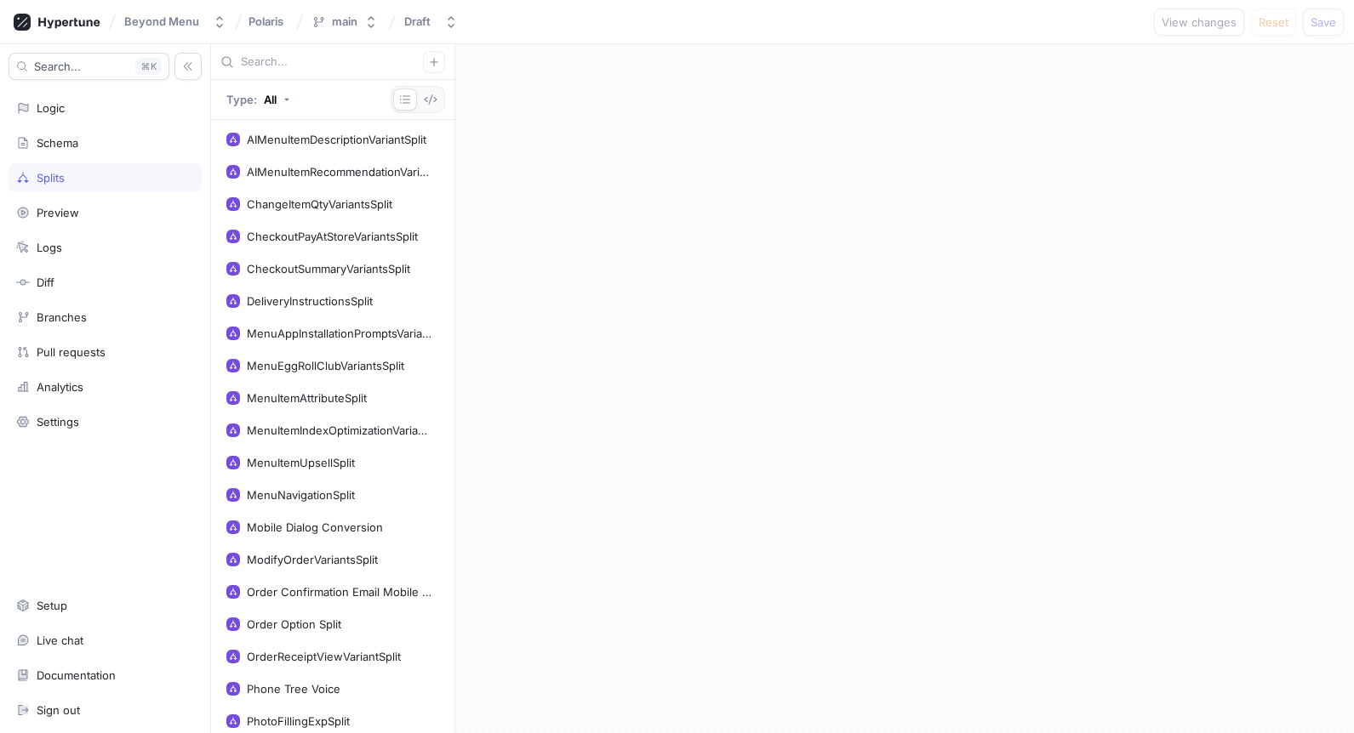
click at [303, 64] on input "text" at bounding box center [332, 62] width 182 height 17
type input "s"
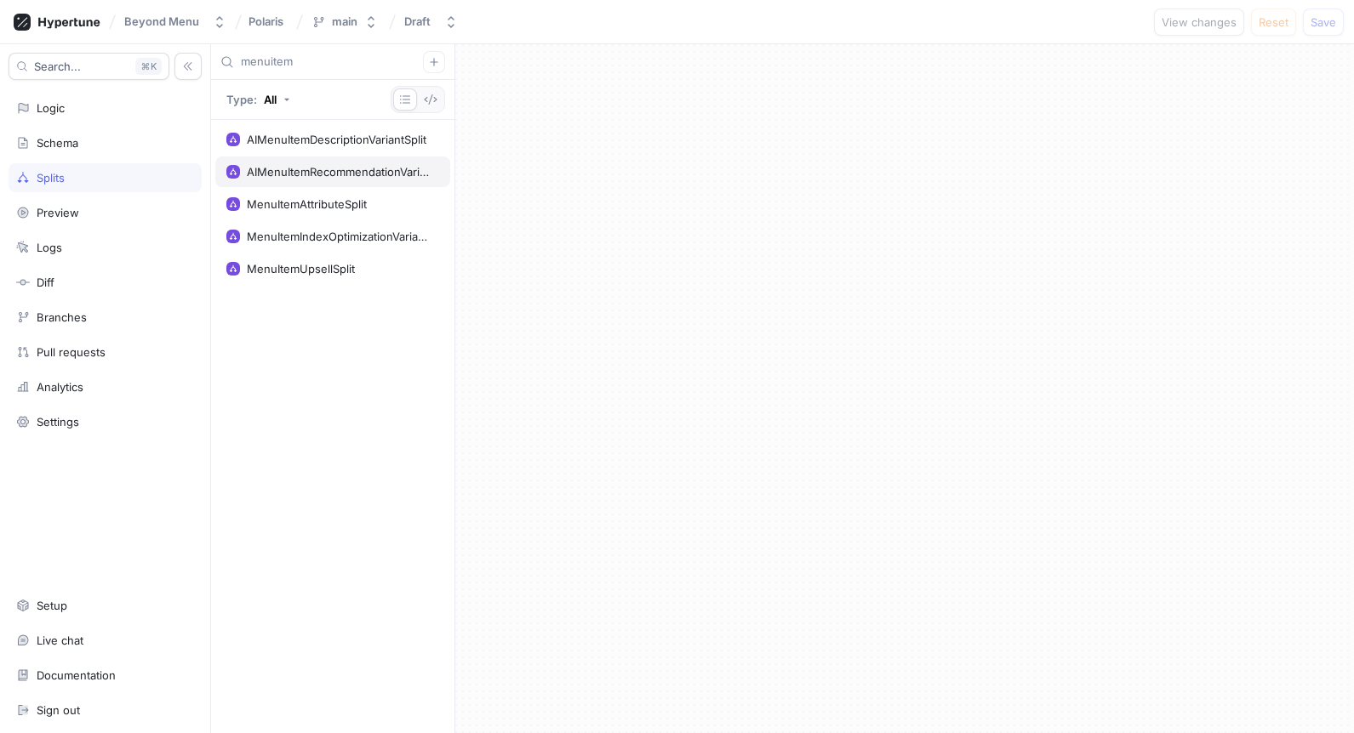
type input "menuitem"
click at [294, 166] on div "AIMenuItemRecommendationVariantSplit" at bounding box center [339, 172] width 185 height 14
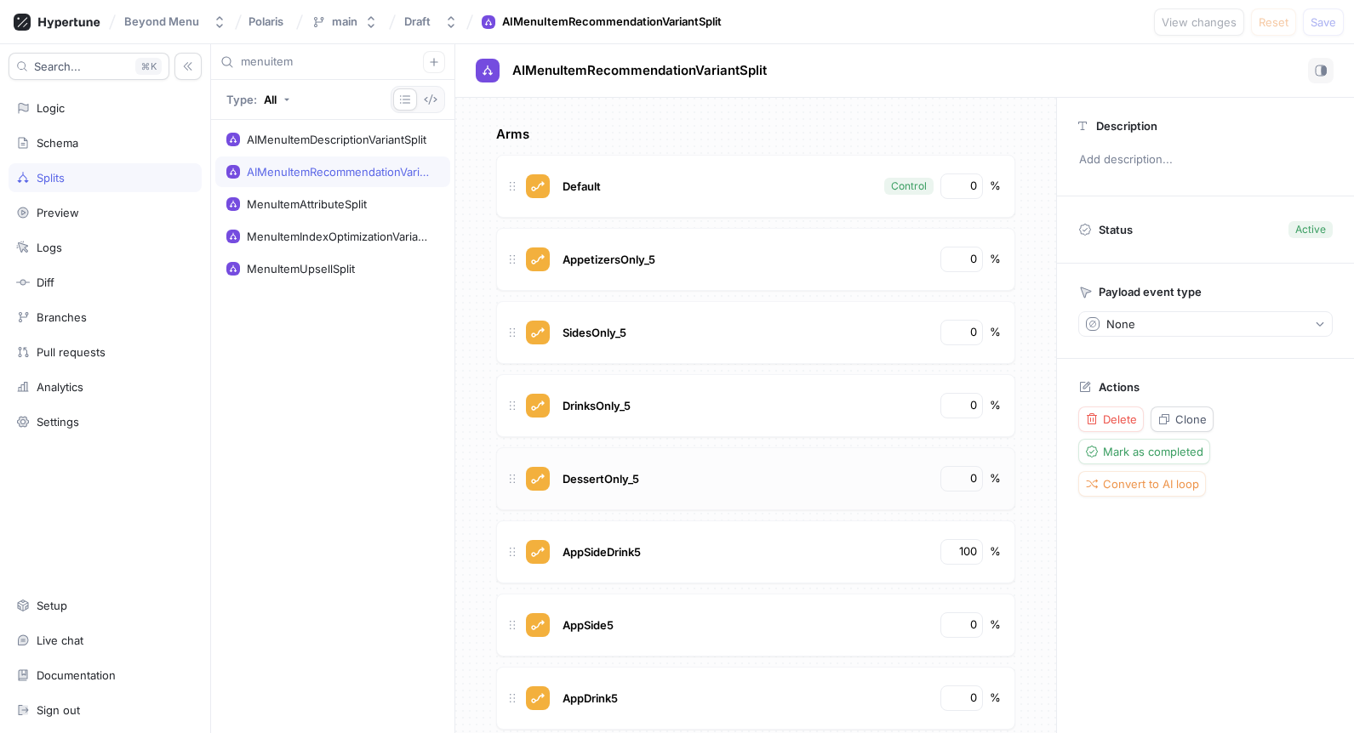
scroll to position [6, 0]
click at [320, 262] on div "MenuItemUpsellSplit" at bounding box center [301, 269] width 108 height 14
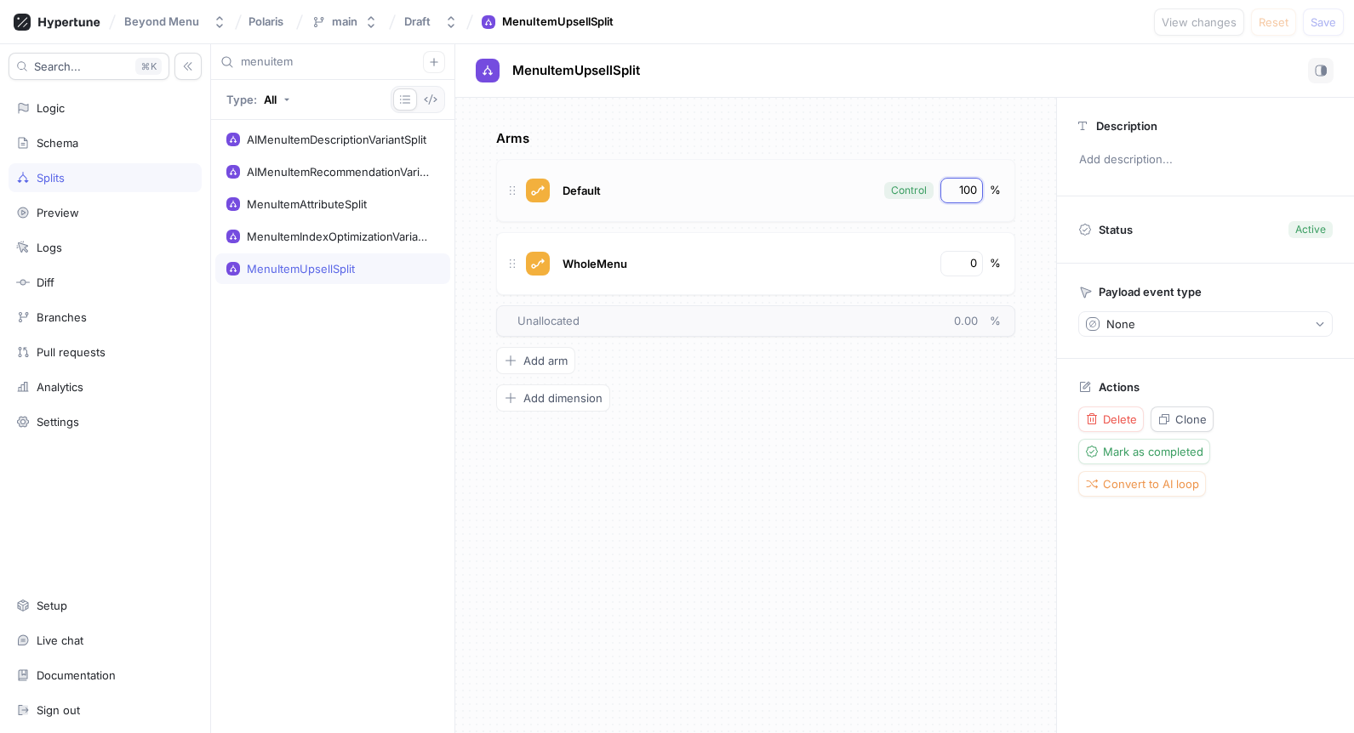
click at [961, 193] on input "100" at bounding box center [962, 190] width 29 height 17
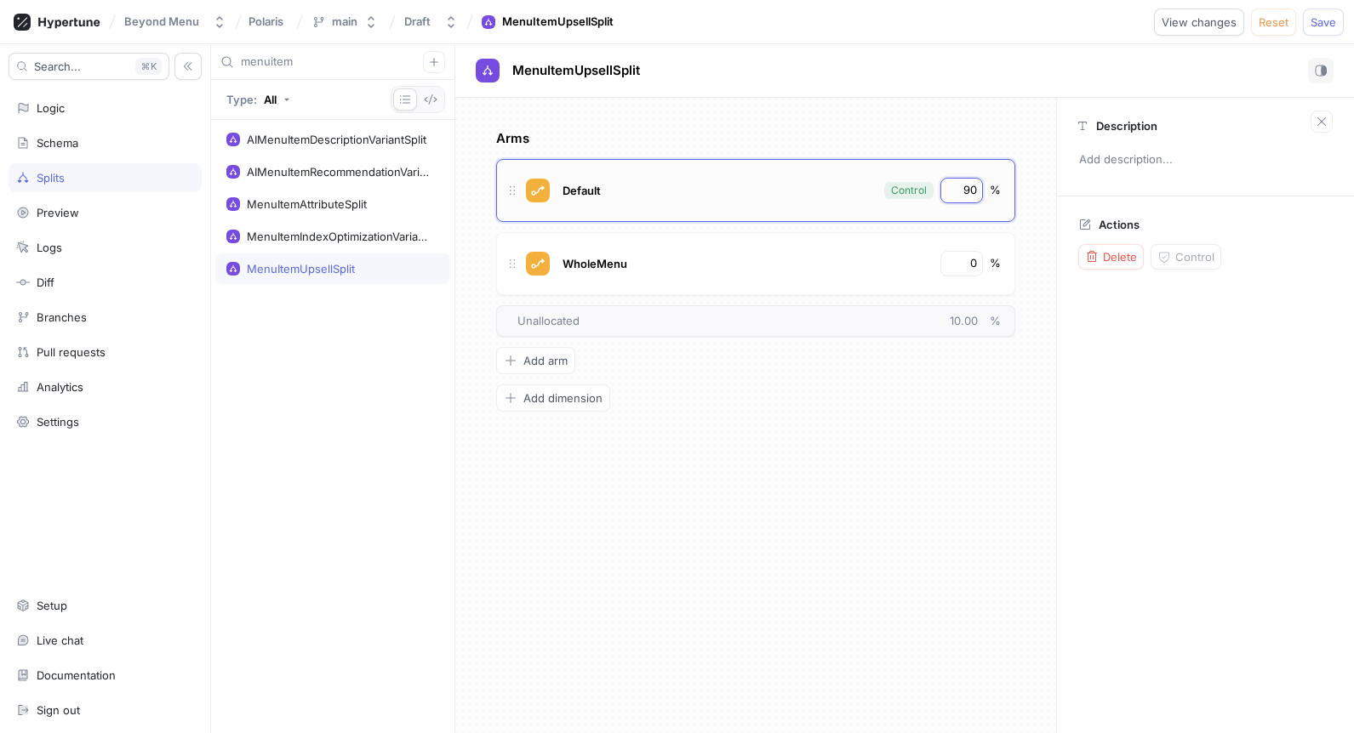
type input "90"
type input "10"
click at [1098, 17] on span "Logic error" at bounding box center [1109, 22] width 58 height 10
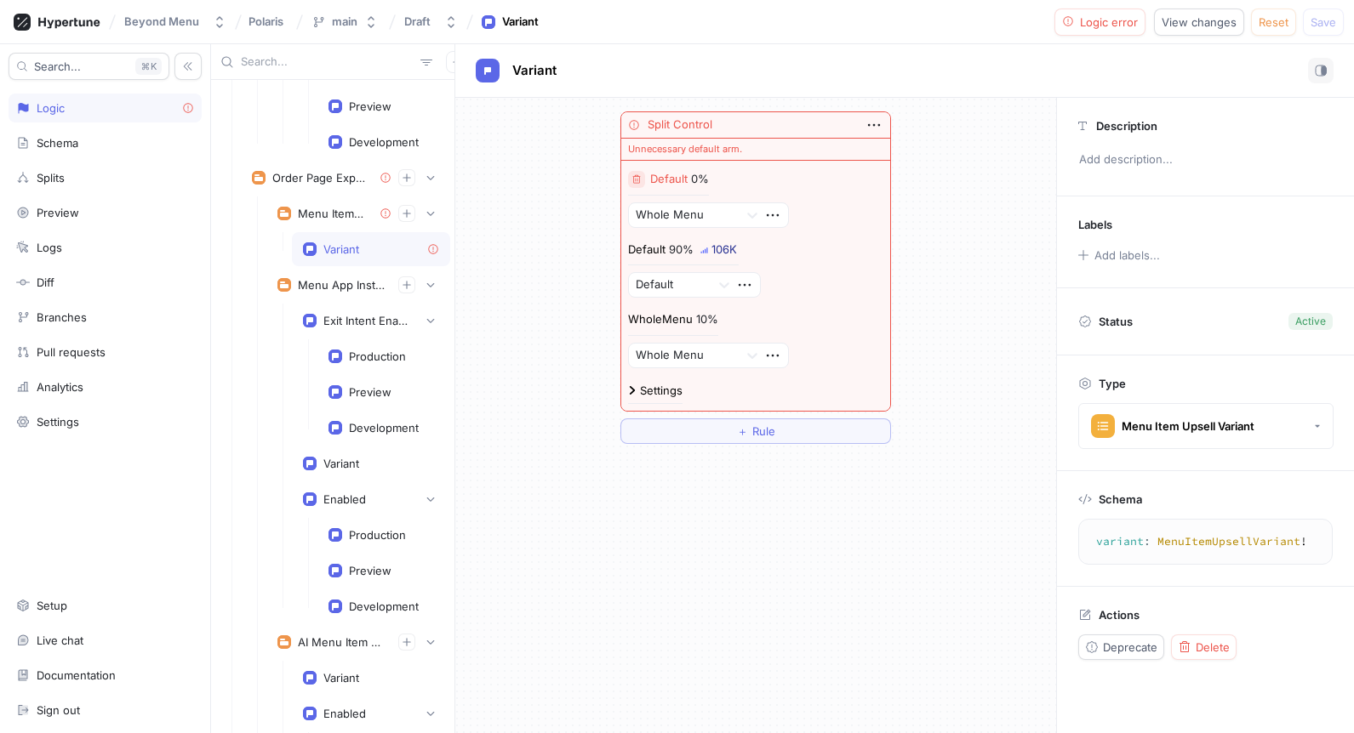
click at [633, 174] on icon "button" at bounding box center [636, 179] width 10 height 10
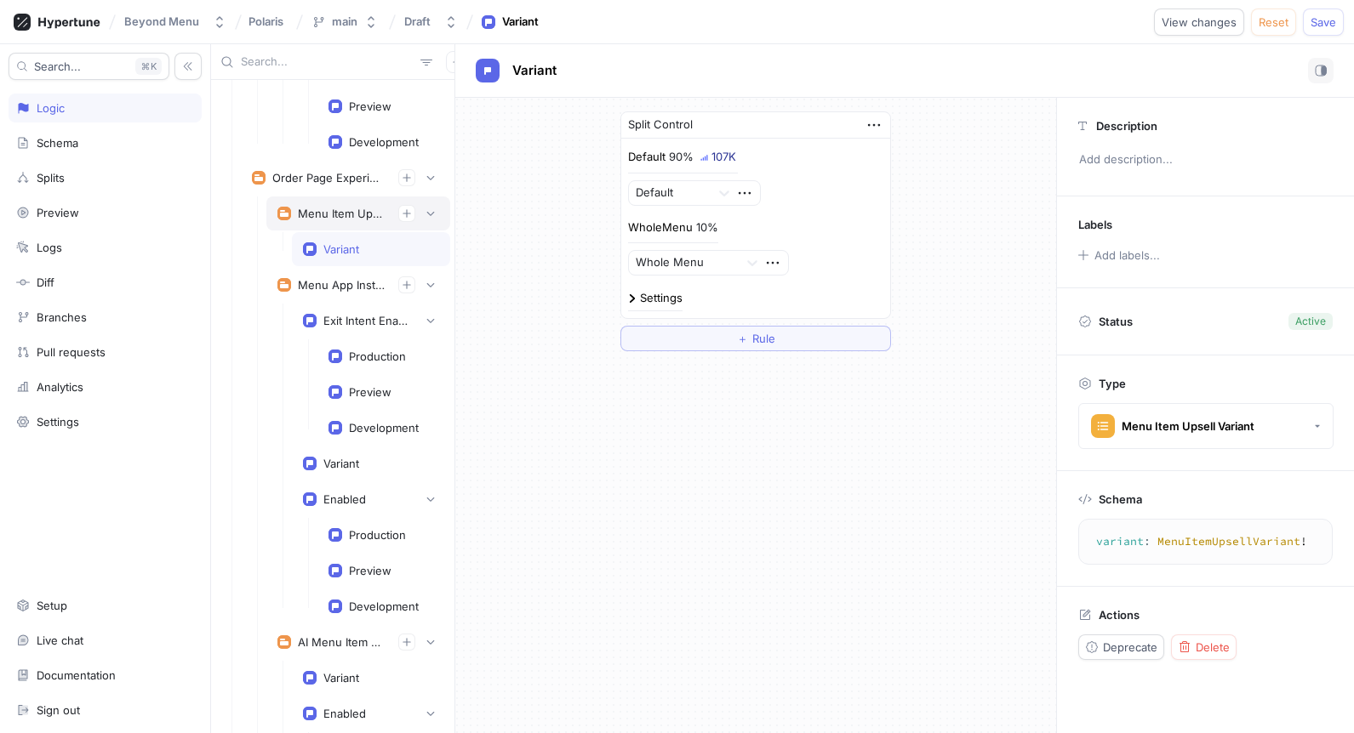
click at [339, 210] on div "Menu Item Upsell" at bounding box center [341, 214] width 87 height 14
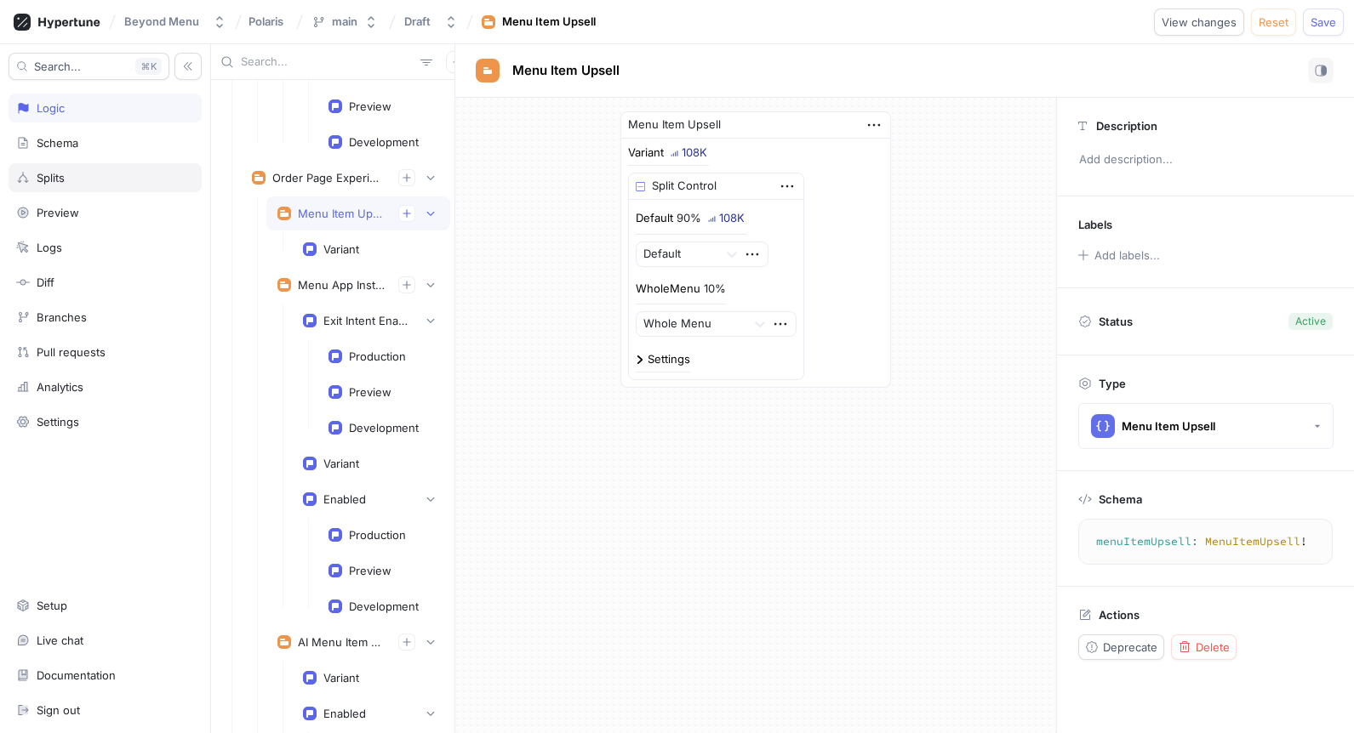
click at [99, 186] on div "Splits" at bounding box center [105, 177] width 193 height 29
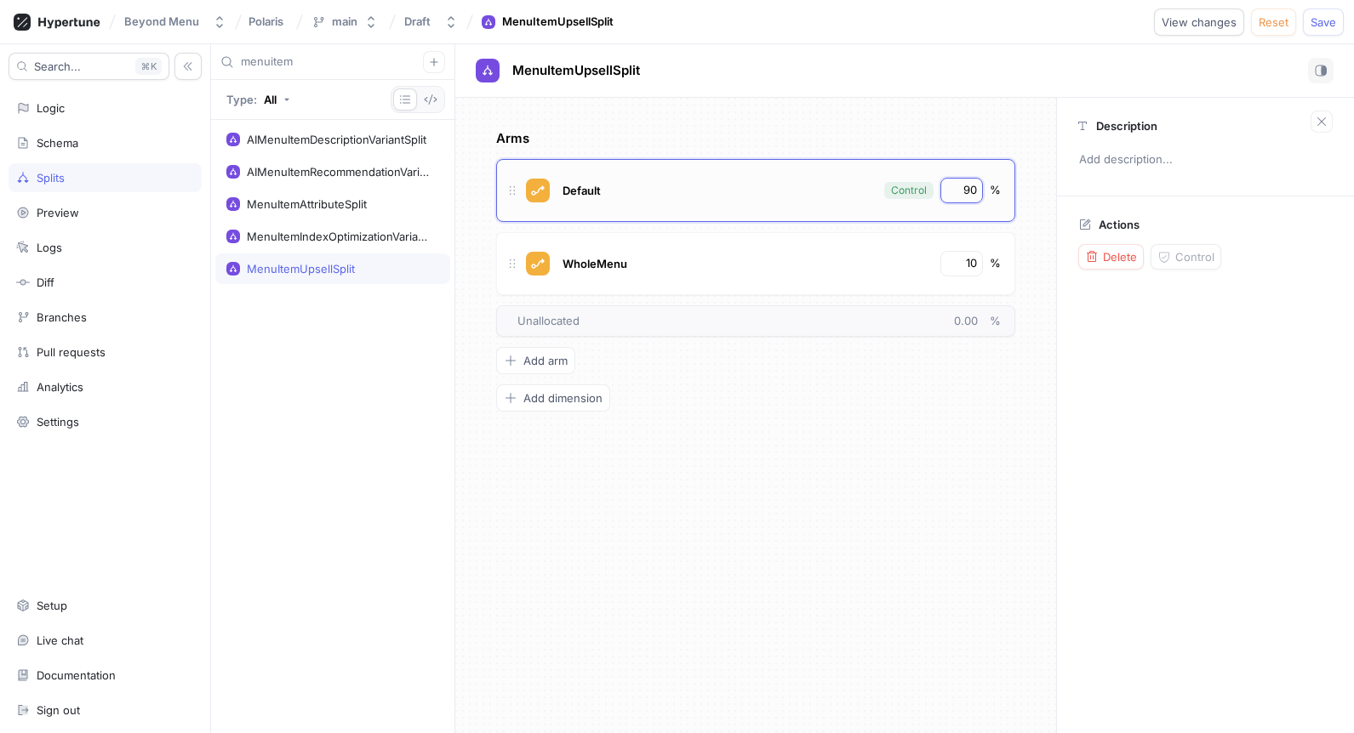
click at [969, 184] on input "90" at bounding box center [962, 190] width 29 height 17
type input "50"
click at [1098, 23] on span "Logic error" at bounding box center [1109, 22] width 58 height 10
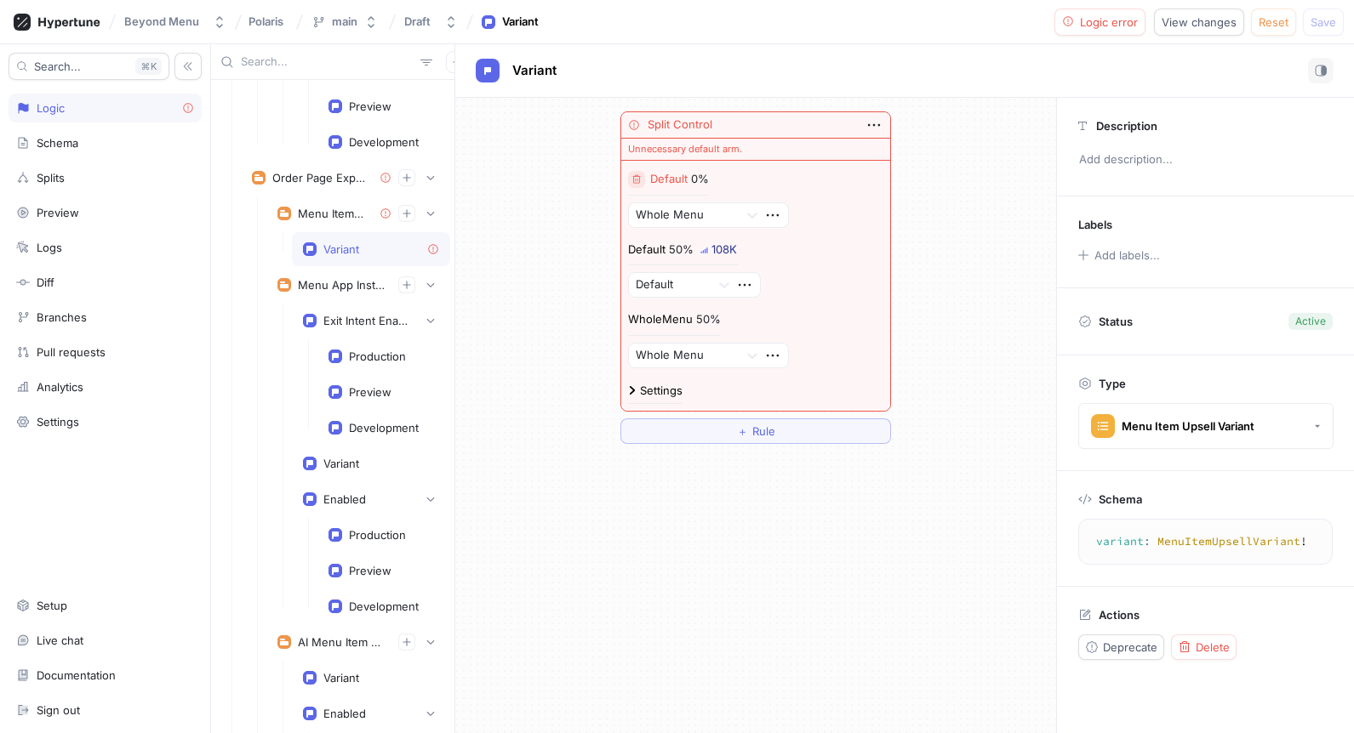
click at [636, 179] on icon "button" at bounding box center [636, 179] width 10 height 10
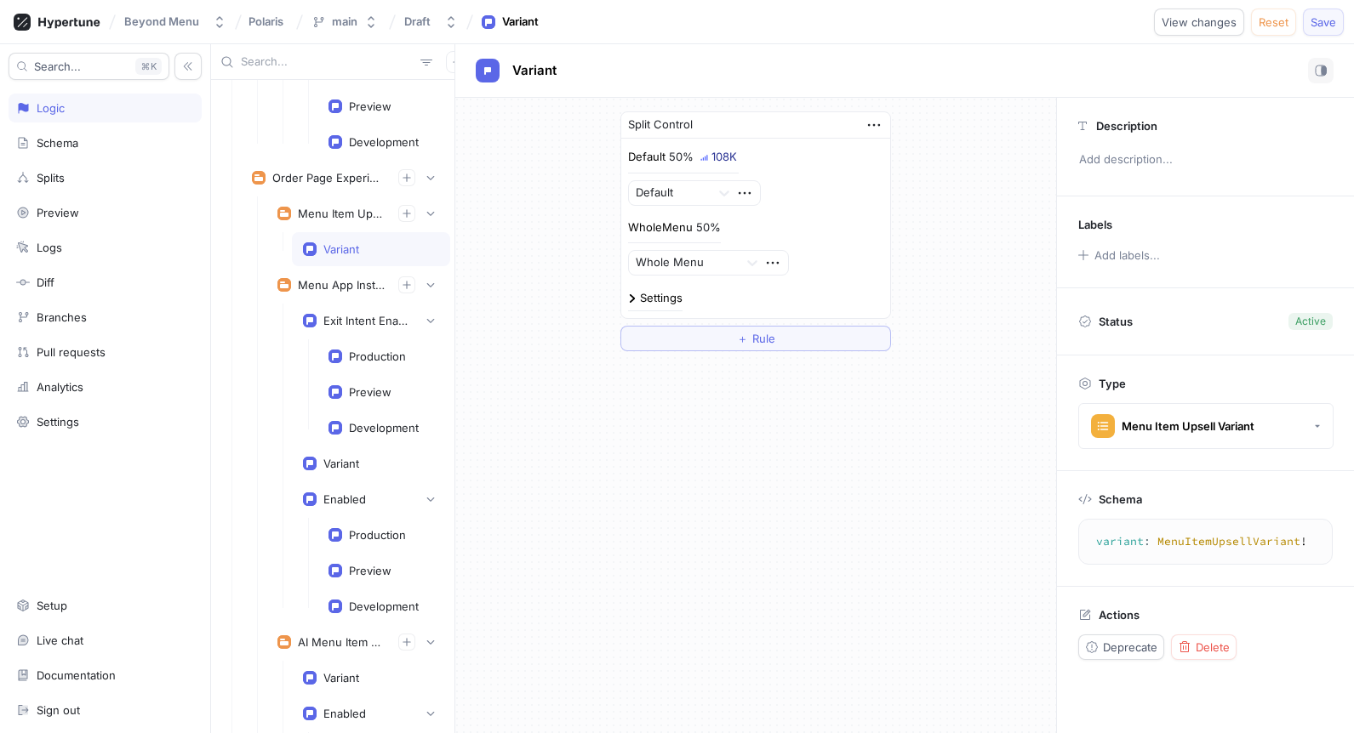
click at [1325, 25] on span "Save" at bounding box center [1323, 22] width 26 height 10
click at [74, 181] on div "Splits" at bounding box center [105, 178] width 178 height 14
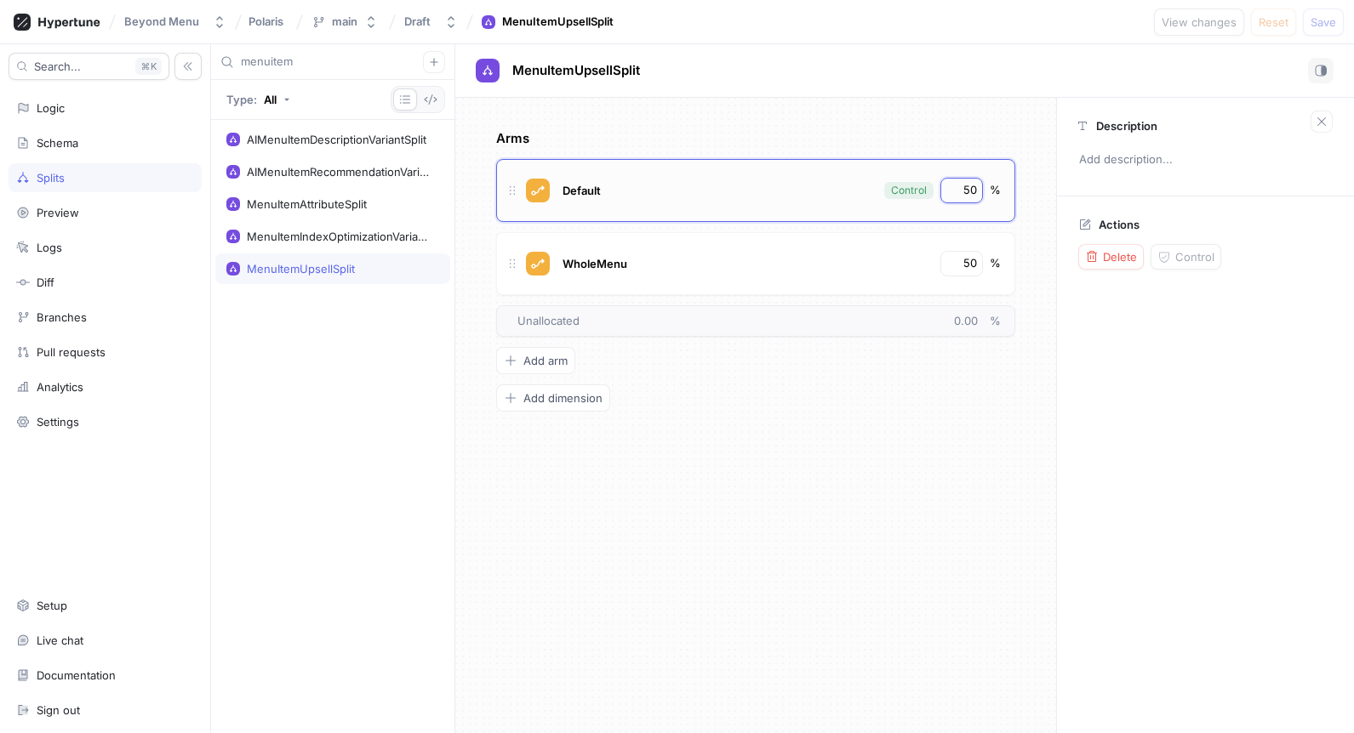
click at [951, 197] on input "50" at bounding box center [962, 190] width 29 height 17
type input "0"
click at [958, 255] on input "50" at bounding box center [962, 263] width 29 height 17
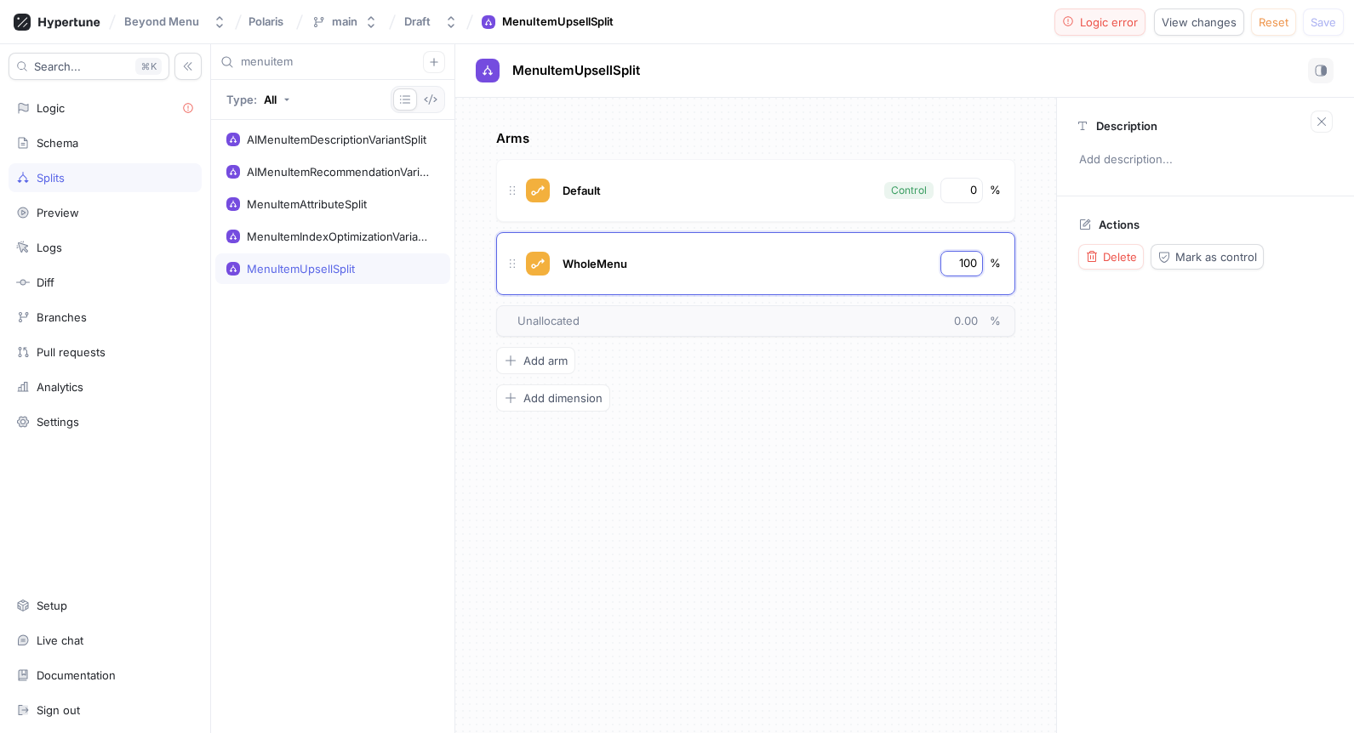
type input "100"
click at [1113, 17] on span "Logic error" at bounding box center [1109, 22] width 58 height 10
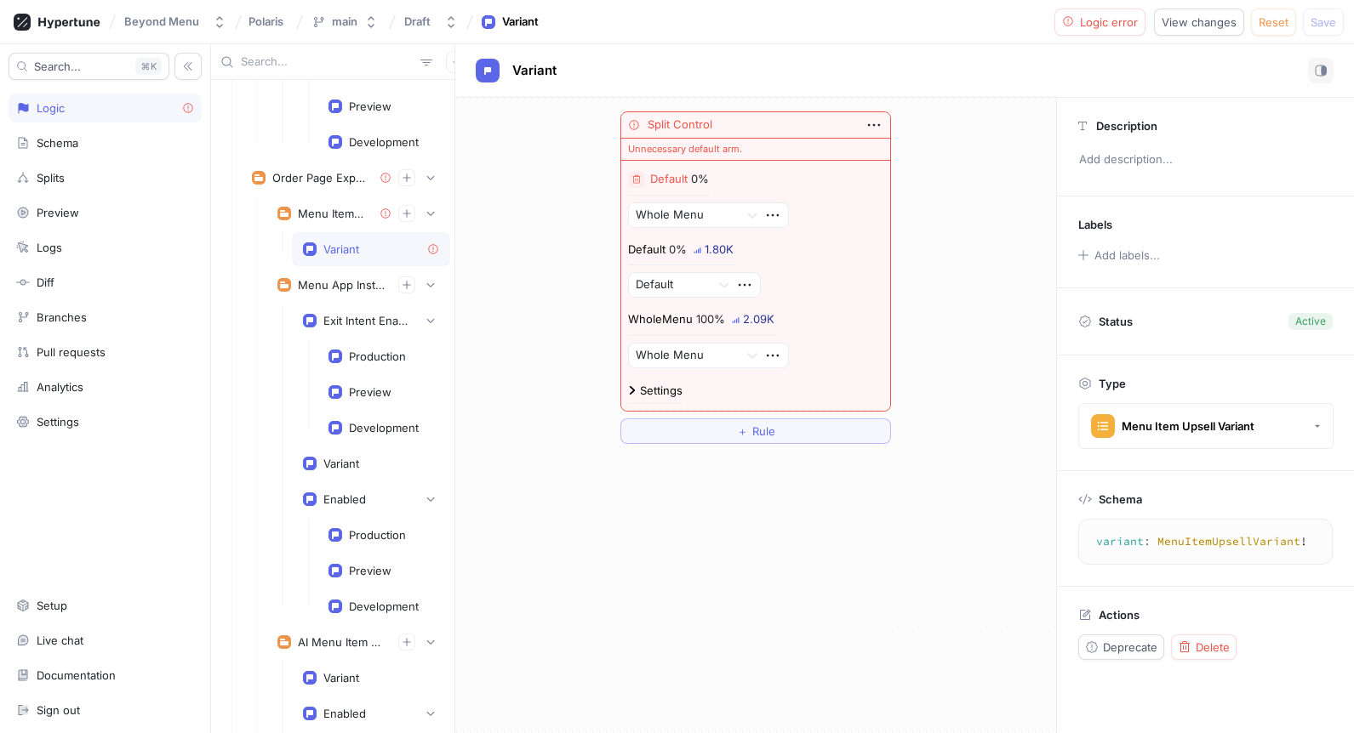
click at [624, 181] on div "Default 0% Whole Menu Default 0% 1.80K Default WholeMenu 100% 2.09K Whole Menu …" at bounding box center [755, 286] width 269 height 250
click at [627, 181] on div "Default 0% Whole Menu Default 0% 1.80K Default WholeMenu 100% 2.09K Whole Menu …" at bounding box center [755, 286] width 269 height 250
click at [637, 182] on icon "button" at bounding box center [637, 178] width 8 height 9
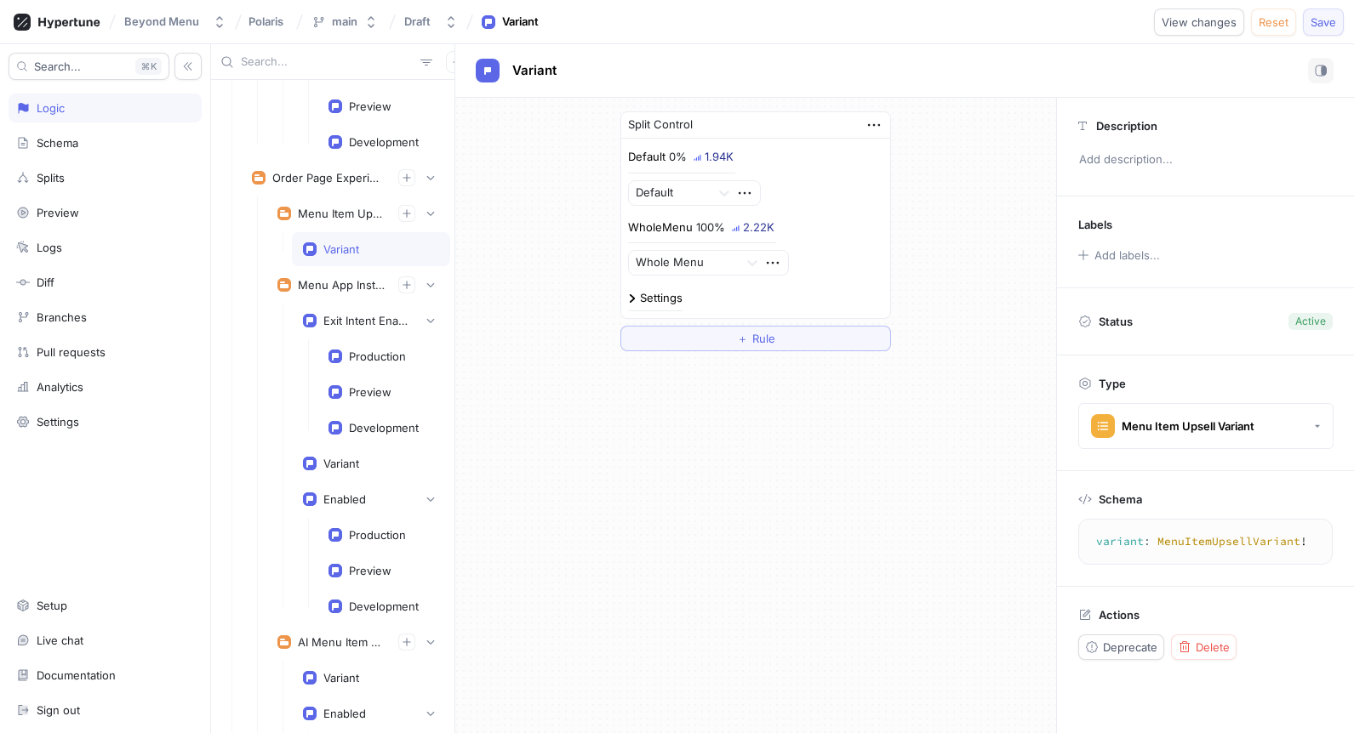
click at [1308, 15] on button "Save" at bounding box center [1323, 22] width 41 height 27
click at [73, 175] on div "Splits" at bounding box center [105, 178] width 178 height 14
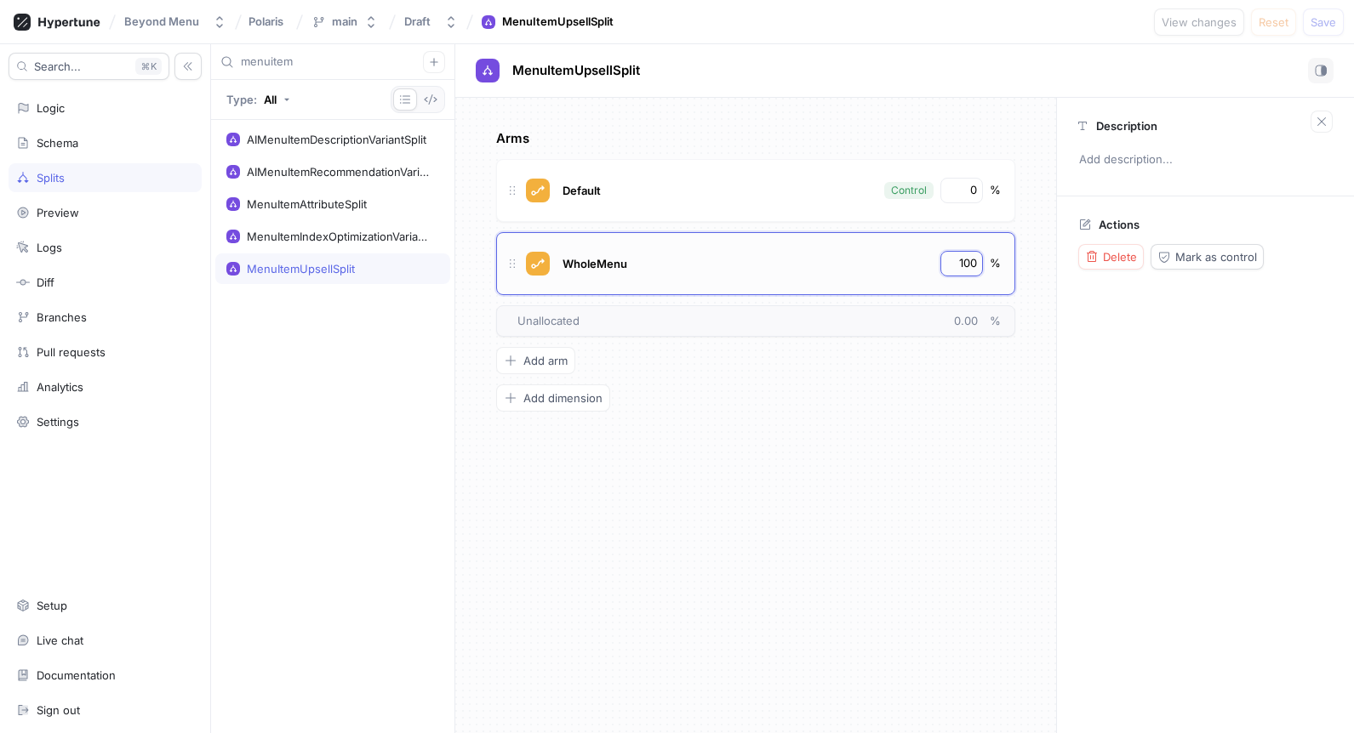
click at [957, 259] on input "100" at bounding box center [962, 263] width 29 height 17
type input "50"
click at [1094, 30] on button "Logic error" at bounding box center [1100, 22] width 92 height 27
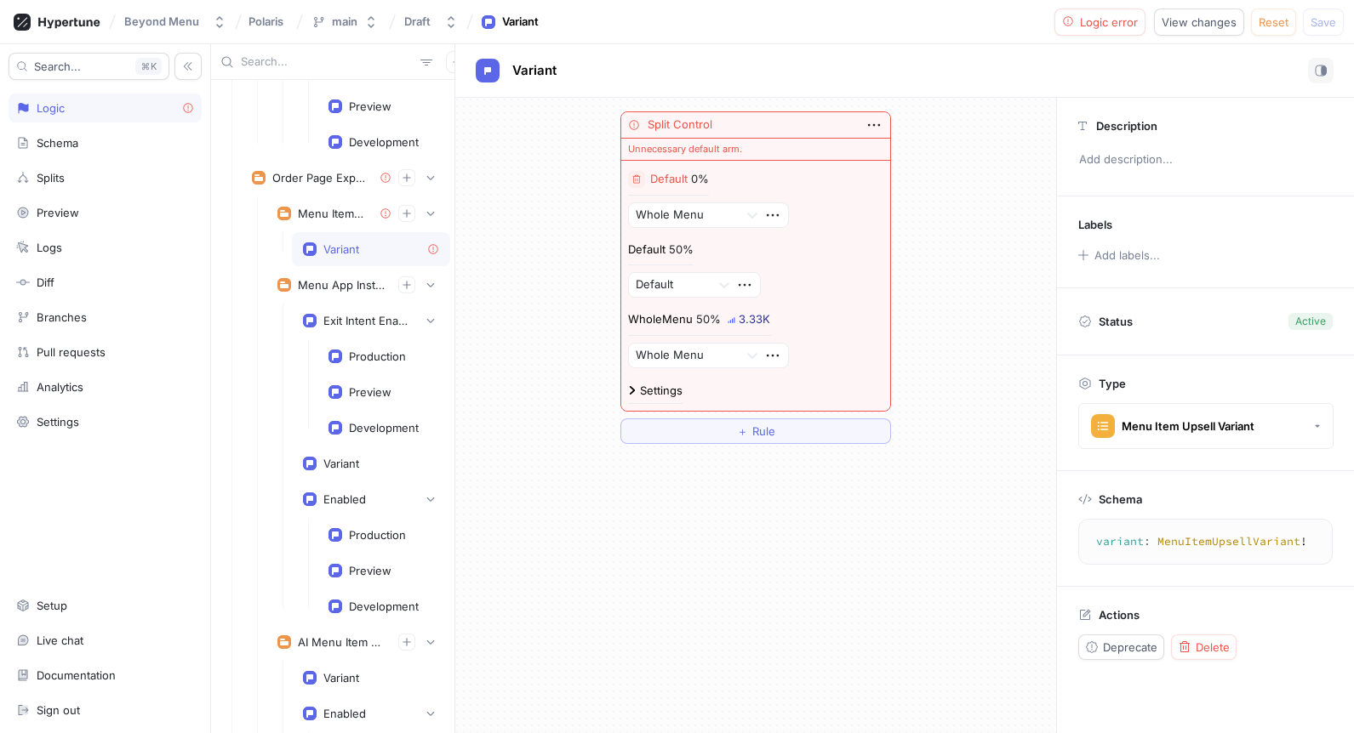
click at [626, 182] on div "Default 0% Whole Menu Default 50% Default WholeMenu 50% 3.33K Whole Menu Settin…" at bounding box center [755, 286] width 269 height 250
click at [635, 180] on icon "button" at bounding box center [636, 179] width 10 height 10
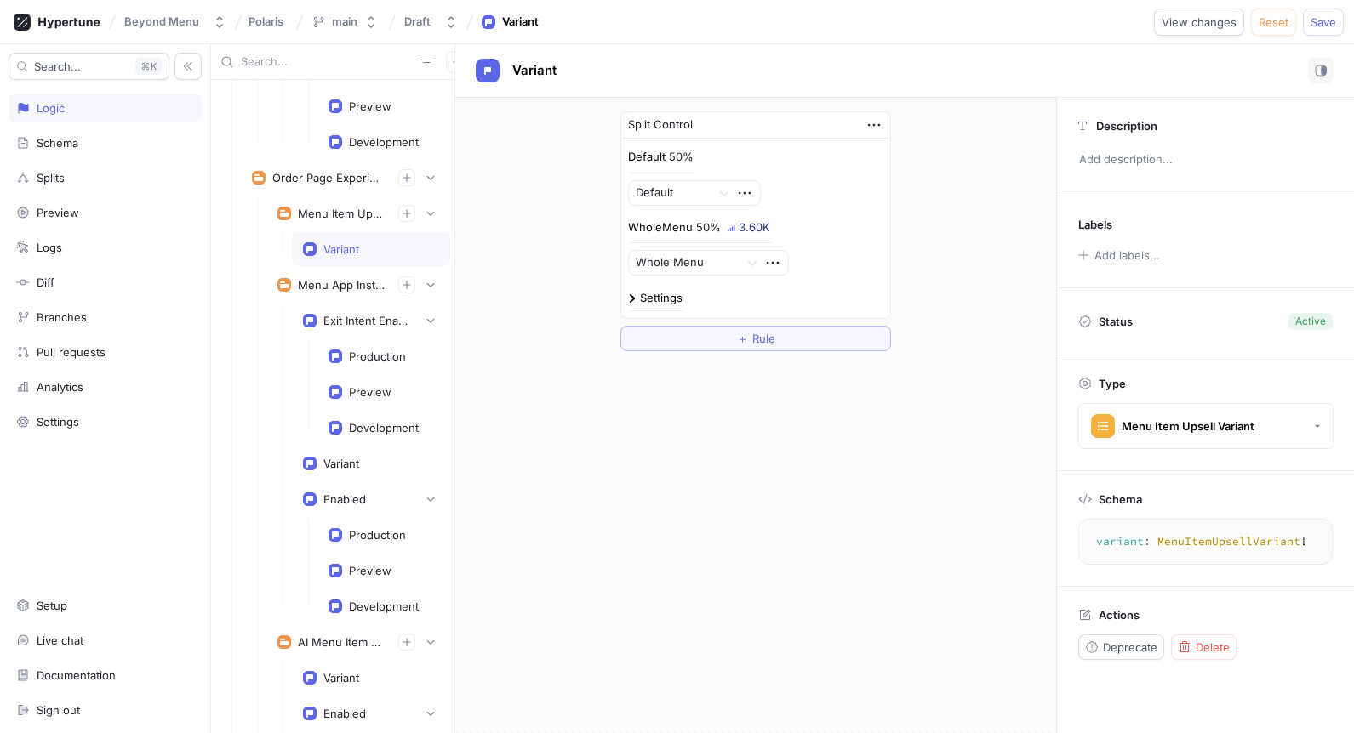
click at [1332, 4] on div "Beyond Menu Polaris main Draft Variant View changes Reset Save" at bounding box center [677, 22] width 1354 height 44
click at [1326, 22] on span "Save" at bounding box center [1323, 22] width 26 height 10
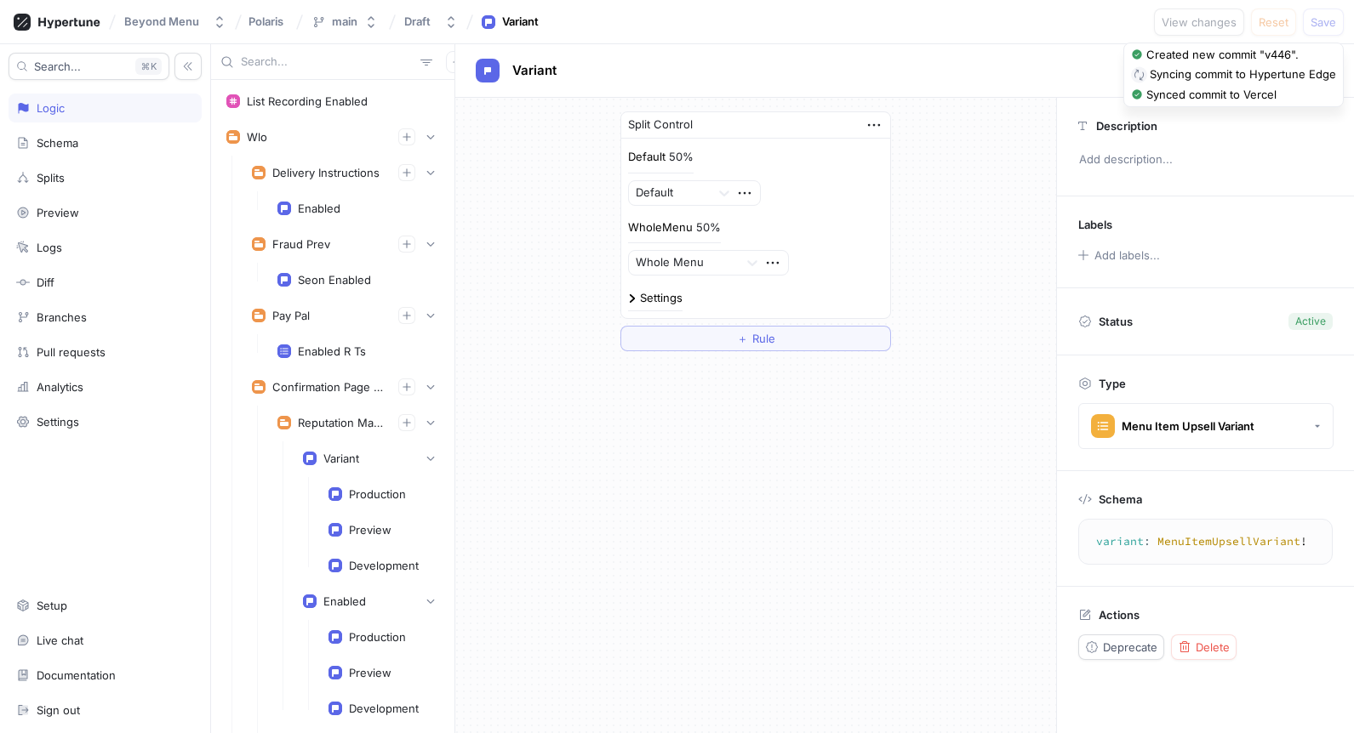
scroll to position [2032, 0]
